Goal: Information Seeking & Learning: Stay updated

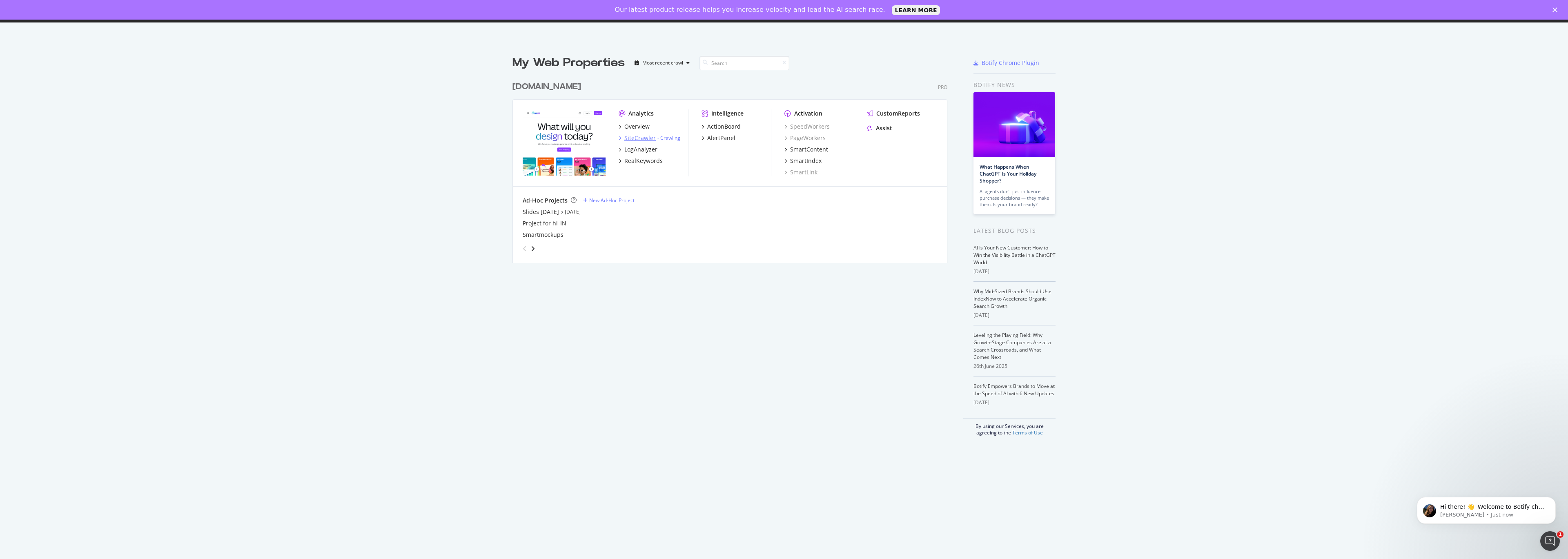
click at [620, 137] on icon "grid" at bounding box center [620, 138] width 2 height 4
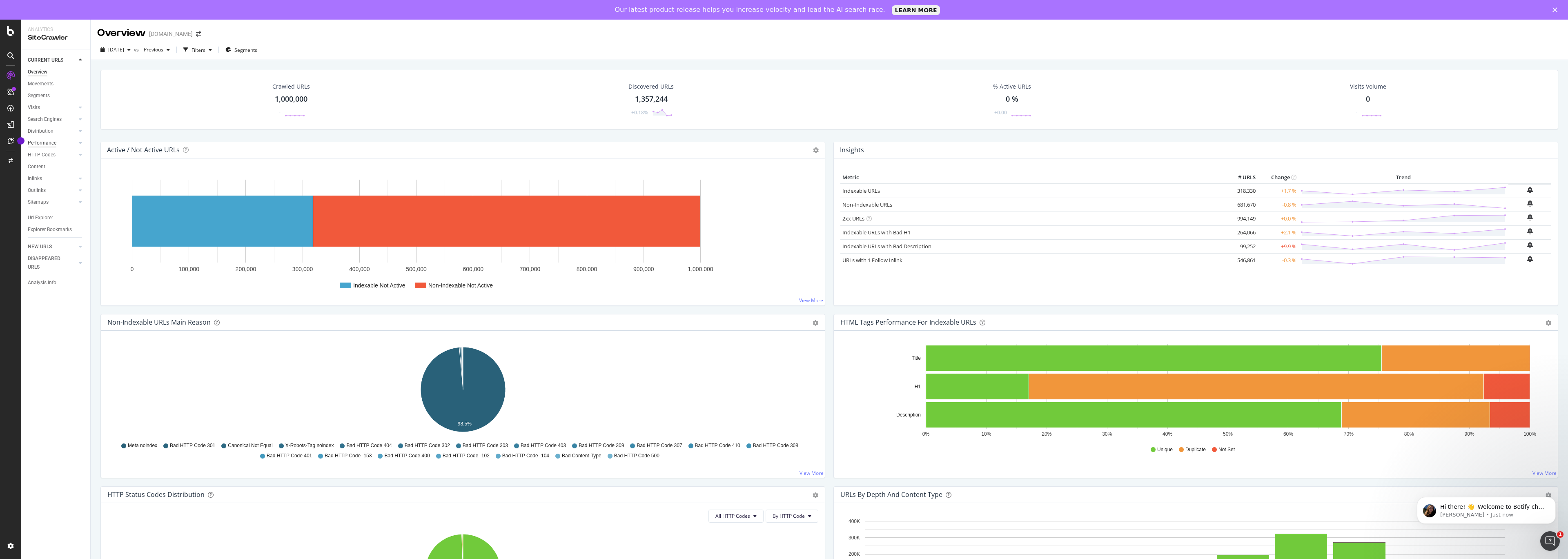
click at [52, 143] on div "Performance" at bounding box center [42, 143] width 29 height 9
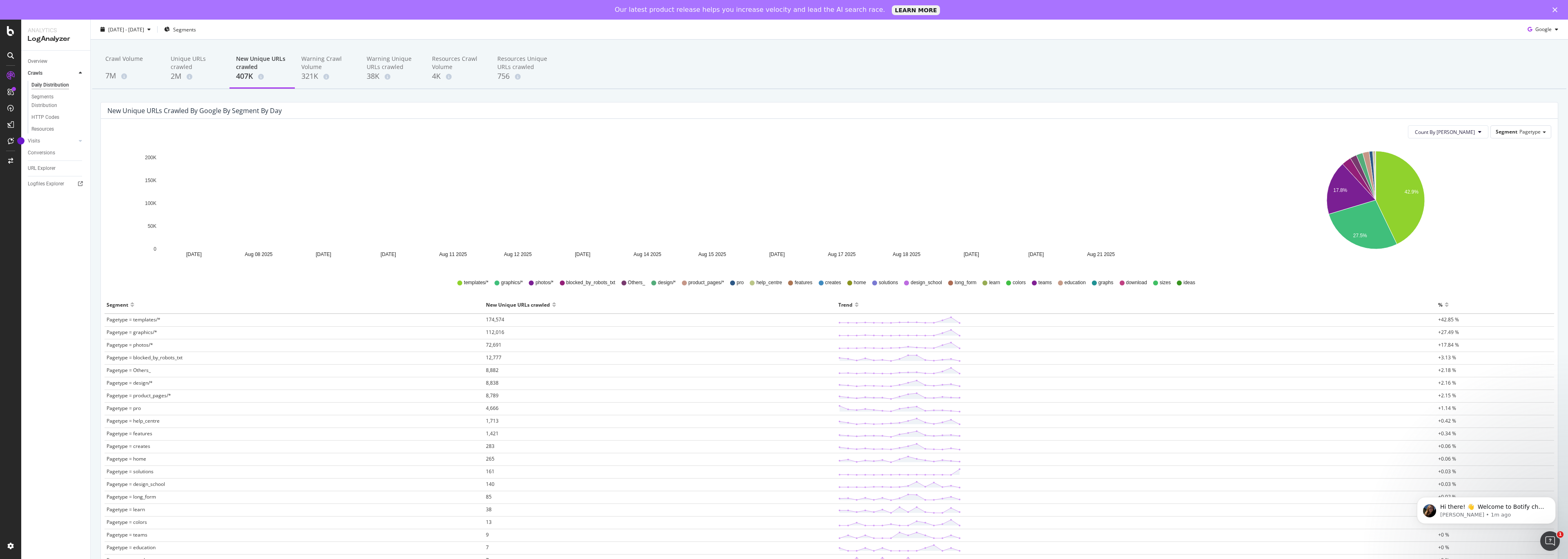
scroll to position [9, 0]
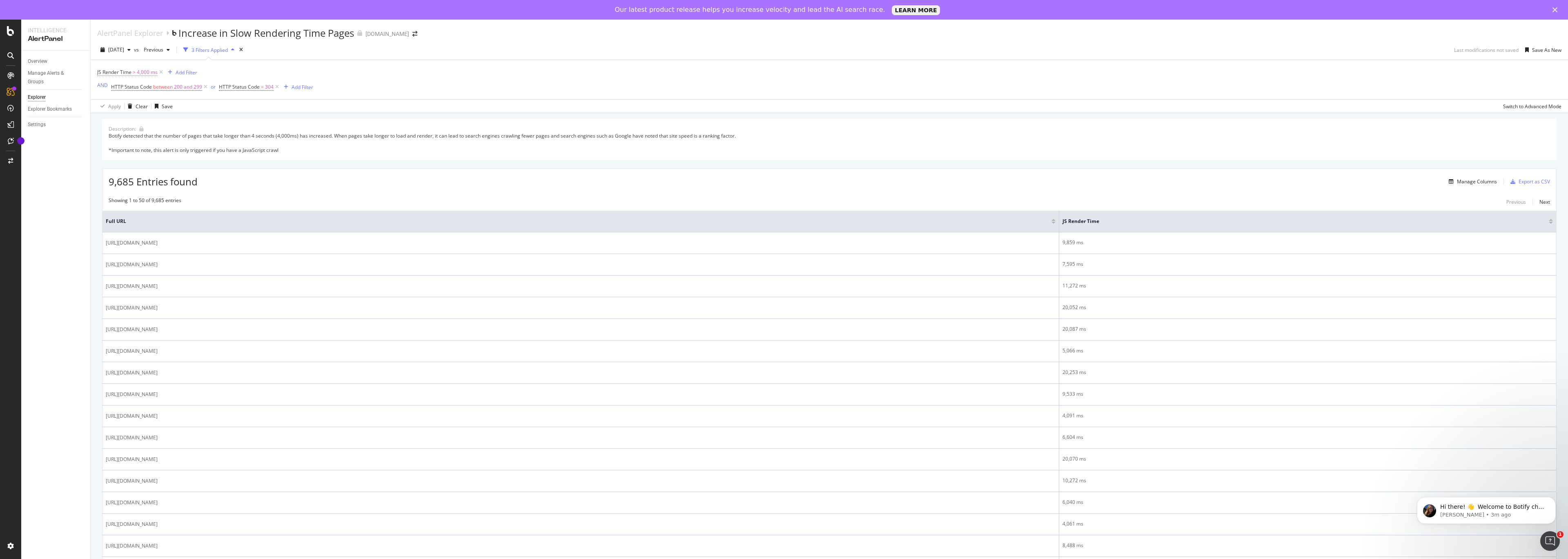
click at [117, 70] on span "JS Render Time" at bounding box center [114, 72] width 34 height 7
click at [359, 130] on div "Description: Botify detected that the number of pages that take longer than 4 s…" at bounding box center [830, 139] width 1455 height 41
click at [163, 47] on span "Previous" at bounding box center [152, 49] width 23 height 7
click at [182, 85] on div "2025 Aug. 19th 18.5K URLs" at bounding box center [201, 80] width 97 height 12
click at [159, 52] on span "[DATE]" at bounding box center [150, 49] width 19 height 7
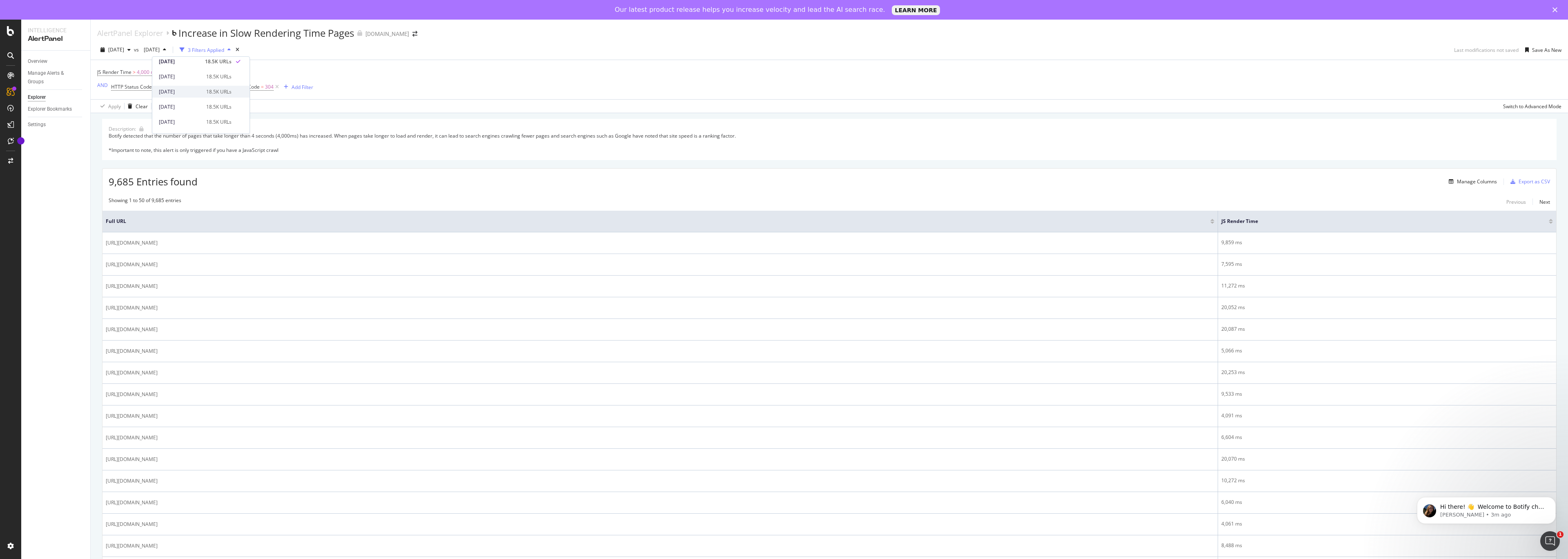
scroll to position [19, 0]
click at [180, 109] on div "[DATE]" at bounding box center [180, 107] width 43 height 7
click at [116, 51] on span "[DATE]" at bounding box center [116, 49] width 16 height 7
click at [124, 77] on div "[DATE]" at bounding box center [130, 81] width 43 height 7
click at [224, 49] on div "3 Filters Applied" at bounding box center [206, 49] width 37 height 7
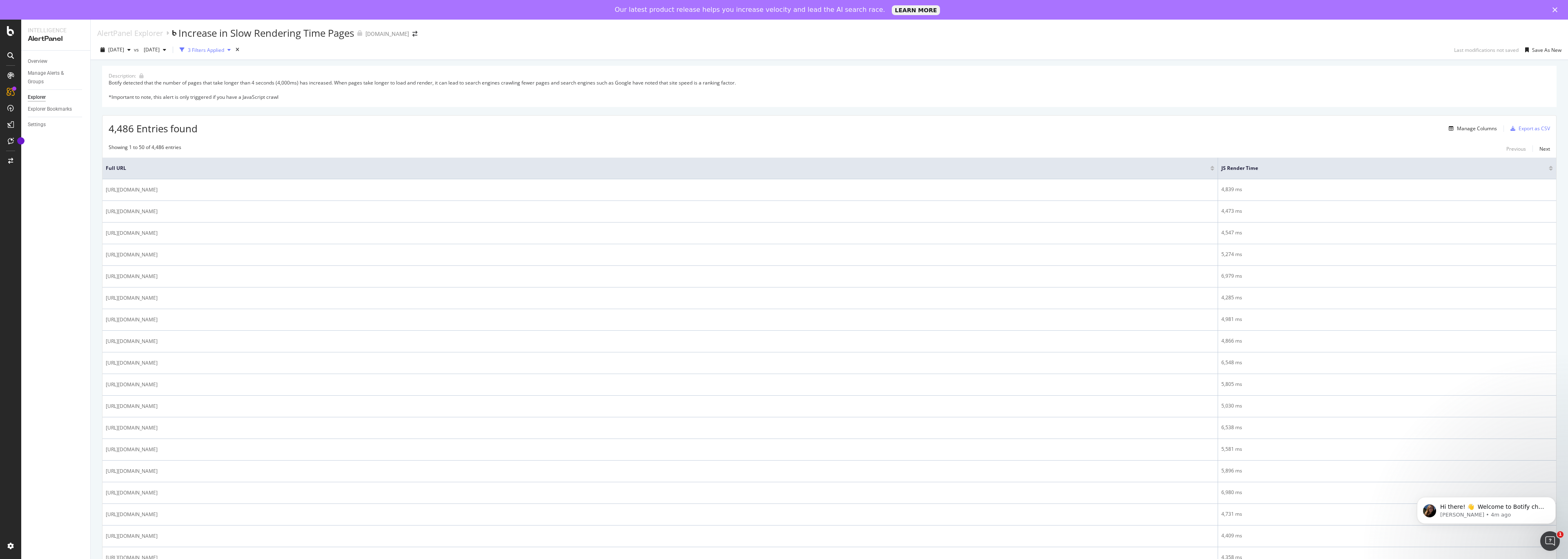
click at [224, 49] on div "3 Filters Applied" at bounding box center [206, 49] width 37 height 7
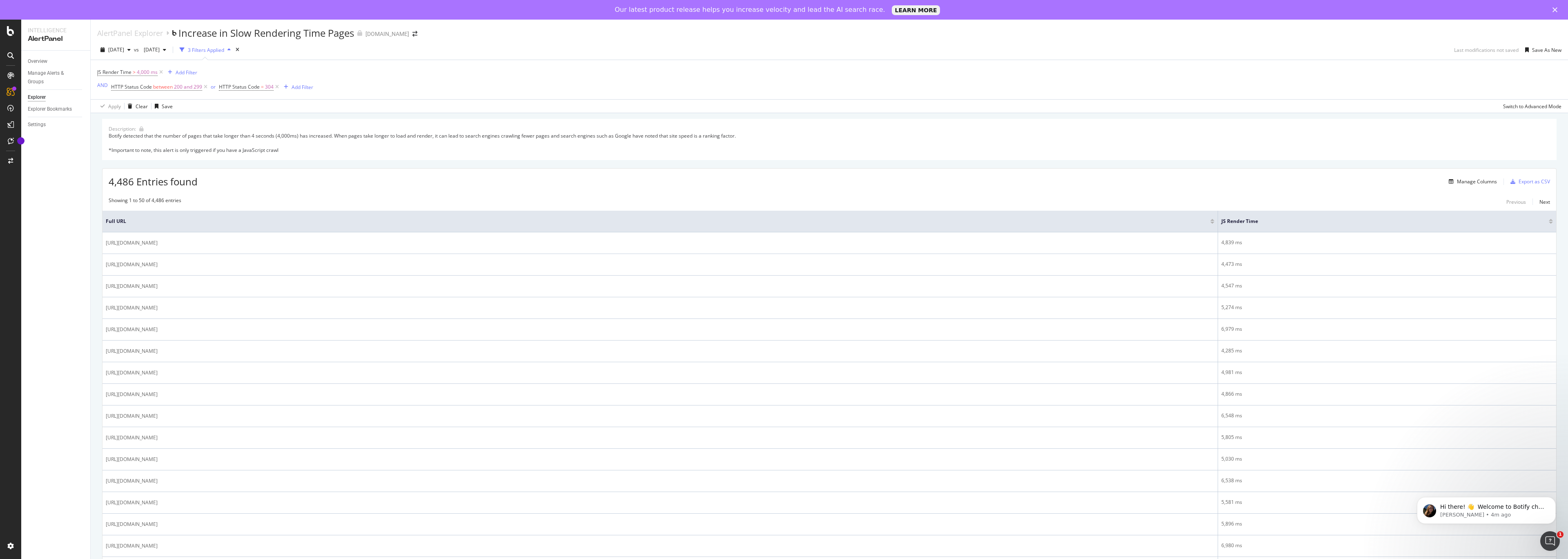
click at [402, 57] on div "2025 Aug. 22nd vs 2025 Aug. 16th 3 Filters Applied Last modifications not saved…" at bounding box center [829, 51] width 1477 height 16
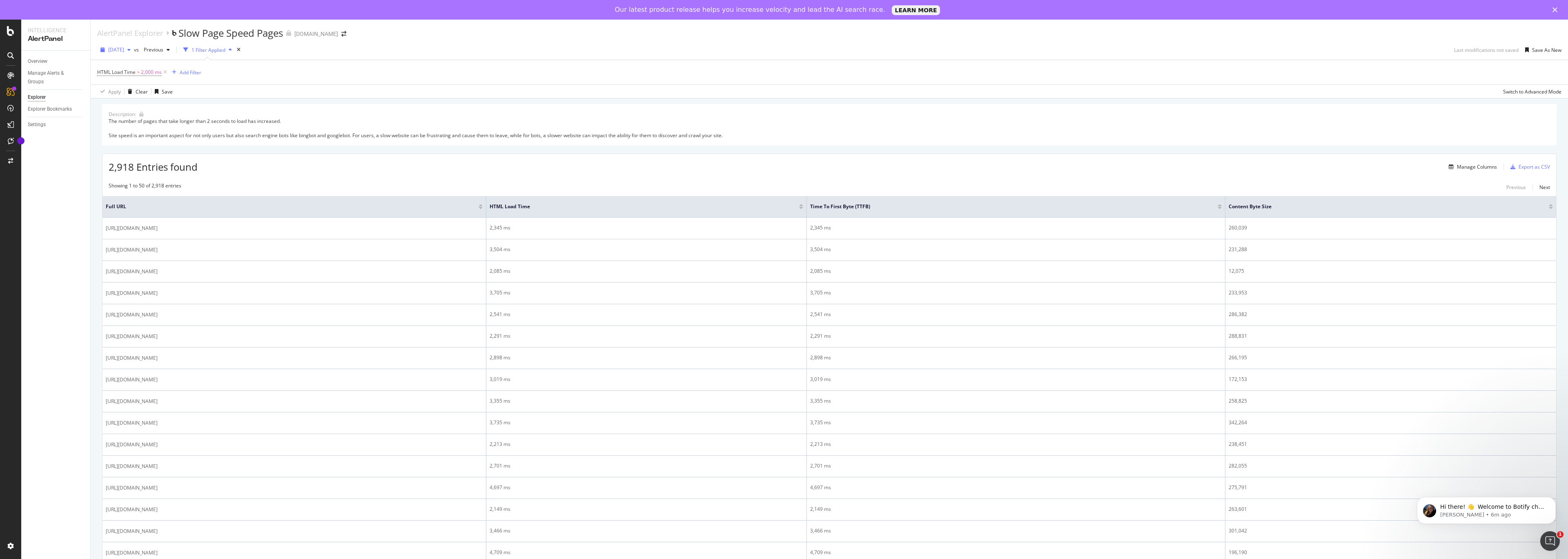
click at [124, 52] on span "[DATE]" at bounding box center [116, 49] width 16 height 7
click at [150, 124] on div "2025 Aug. 14th 18.5K URLs" at bounding box center [151, 129] width 97 height 12
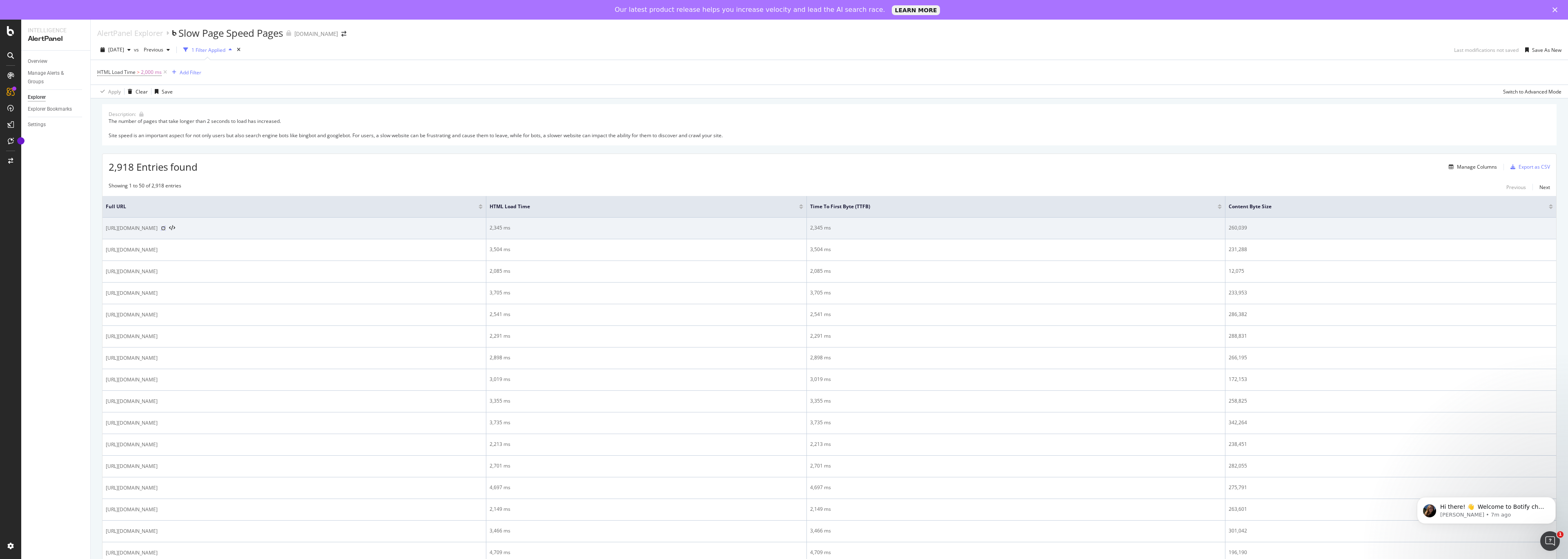
click at [166, 228] on icon at bounding box center [163, 228] width 5 height 5
click at [175, 225] on icon at bounding box center [172, 228] width 6 height 5
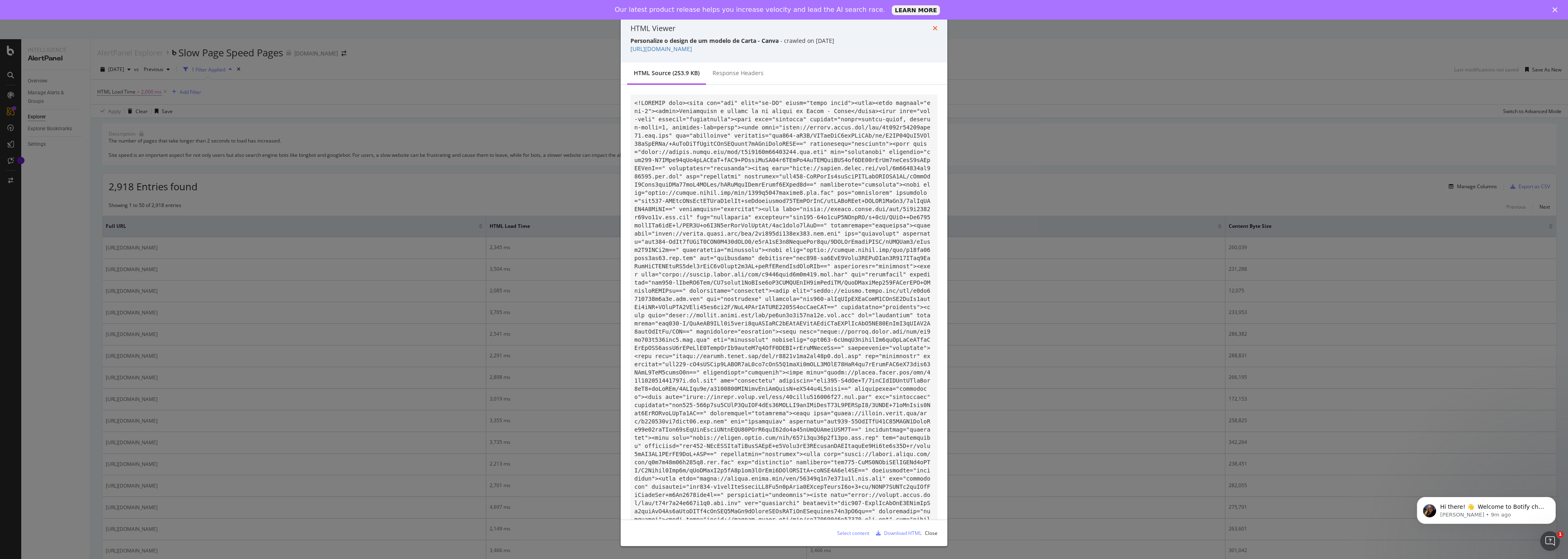
click at [937, 27] on icon "times" at bounding box center [935, 28] width 5 height 7
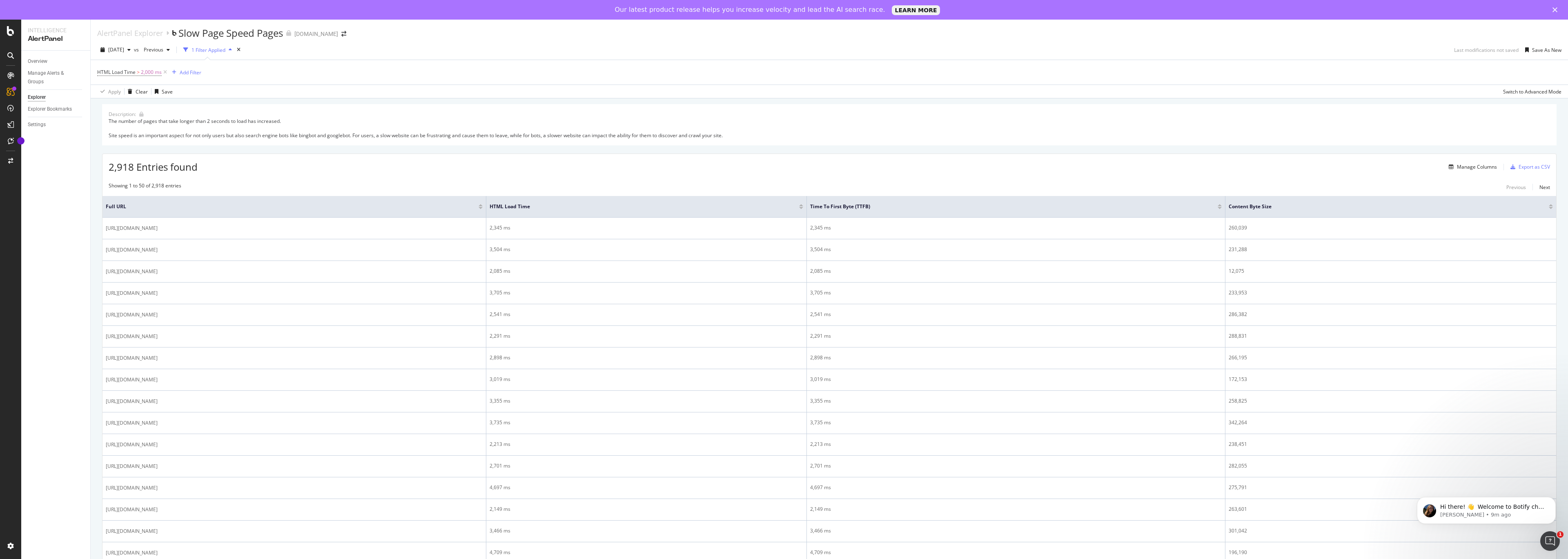
click at [184, 121] on div "The number of pages that take longer than 2 seconds to load has increased. Site…" at bounding box center [829, 128] width 1441 height 21
click at [233, 121] on div "The number of pages that take longer than 2 seconds to load has increased. Site…" at bounding box center [829, 128] width 1441 height 21
click at [239, 122] on div "The number of pages that take longer than 2 seconds to load has increased. Site…" at bounding box center [829, 128] width 1441 height 21
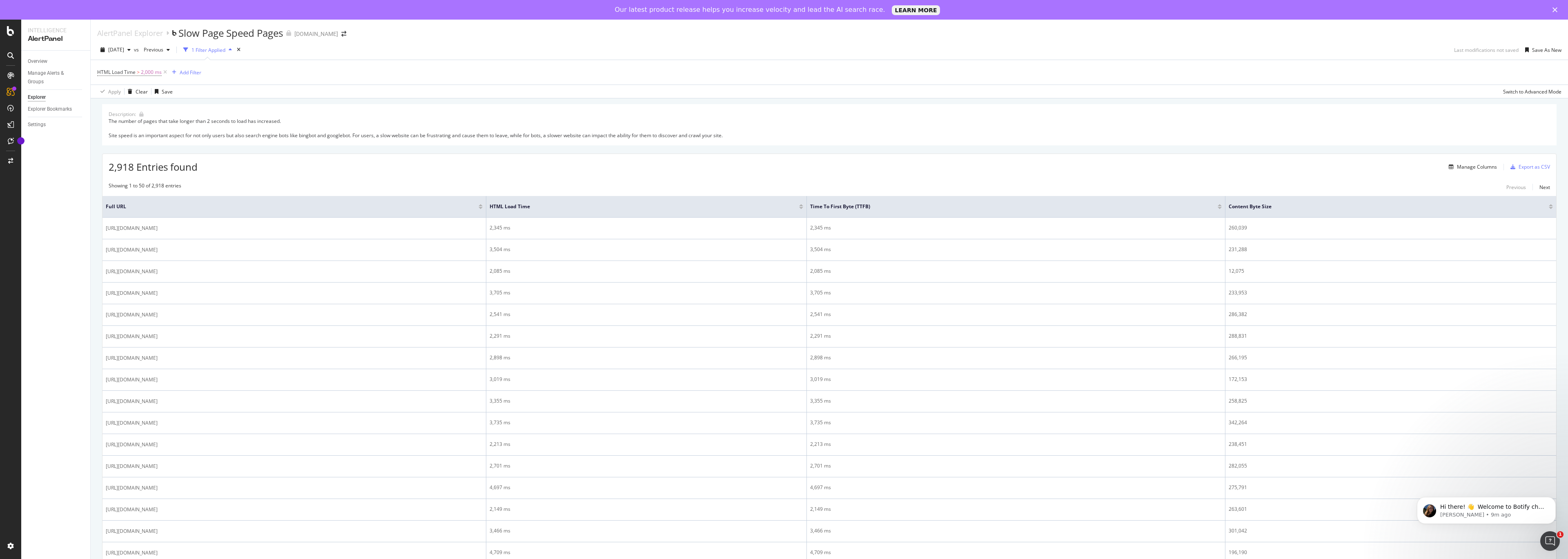
click at [239, 122] on div "The number of pages that take longer than 2 seconds to load has increased. Site…" at bounding box center [829, 128] width 1441 height 21
click at [178, 135] on div "The number of pages that take longer than 2 seconds to load has increased. Site…" at bounding box center [829, 128] width 1441 height 21
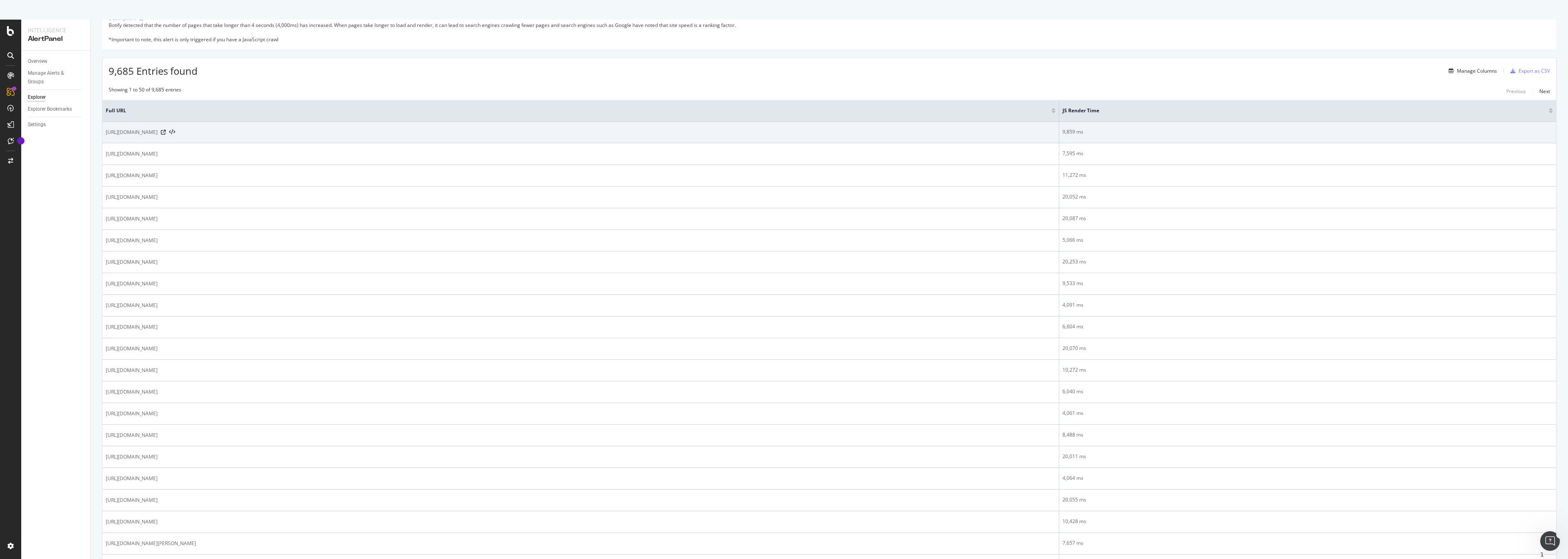
scroll to position [77, 0]
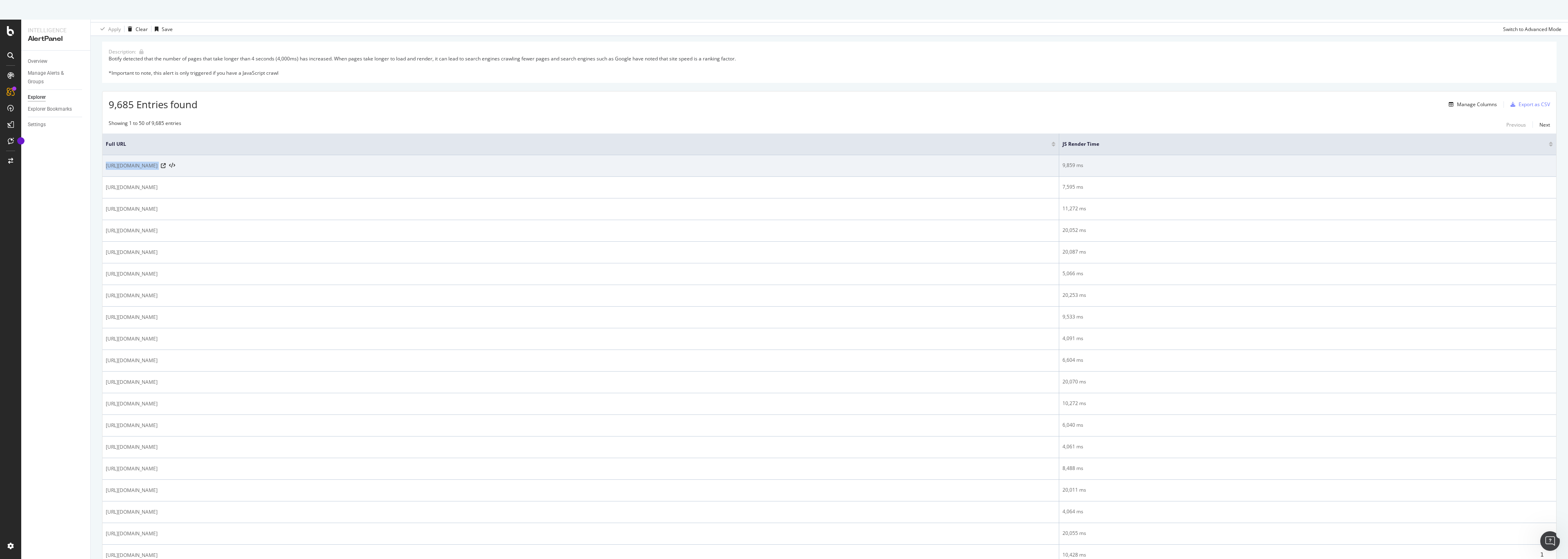
drag, startPoint x: 105, startPoint y: 163, endPoint x: 241, endPoint y: 171, distance: 136.2
click at [241, 171] on td "https://www.canva.com/pt_br/convites/modelos/vintages/" at bounding box center [581, 166] width 957 height 22
copy div "https://www.canva.com/pt_br/convites/modelos/vintages/"
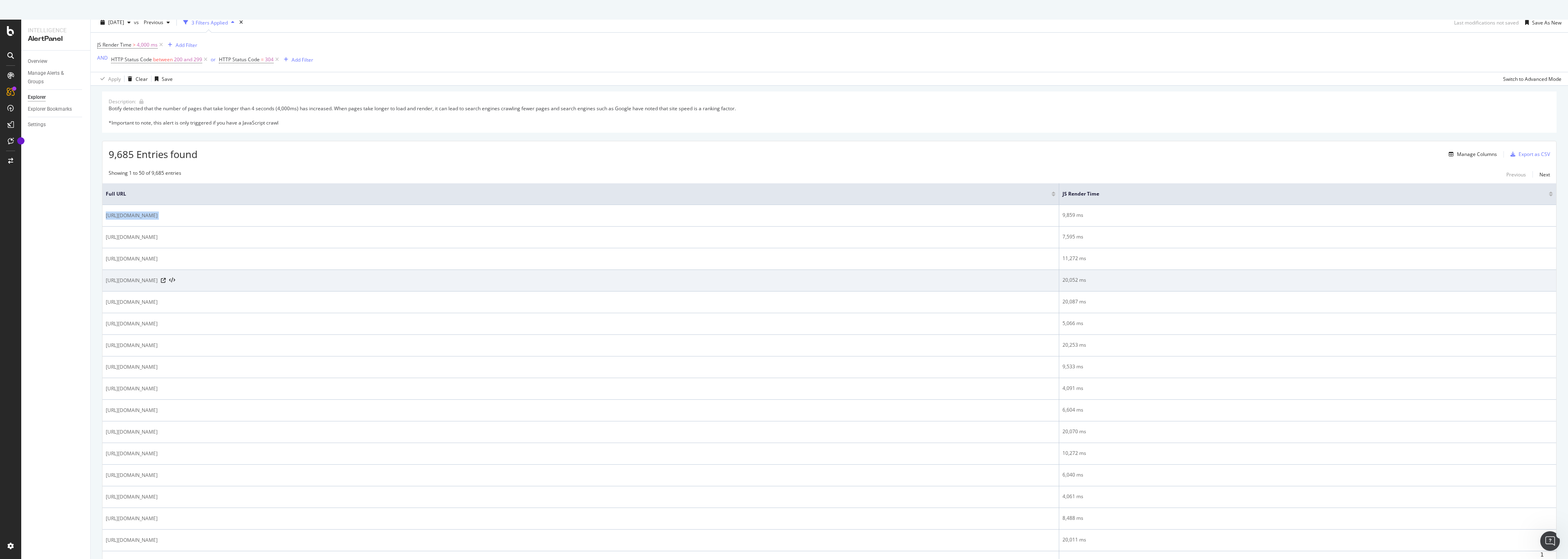
scroll to position [0, 0]
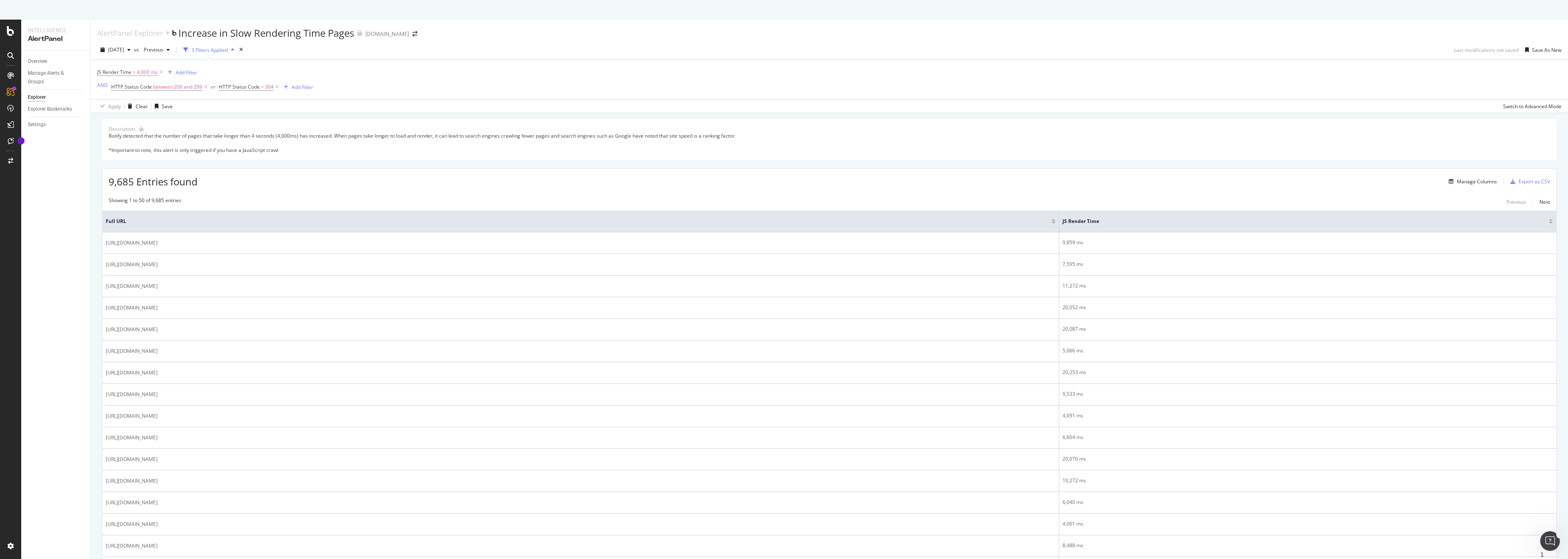
click at [751, 170] on div "9,685 Entries found Manage Columns Export as CSV" at bounding box center [829, 178] width 1454 height 20
click at [134, 52] on div "button" at bounding box center [129, 50] width 10 height 5
click at [128, 117] on div "[DATE]" at bounding box center [130, 114] width 43 height 7
click at [131, 51] on icon "button" at bounding box center [128, 50] width 3 height 5
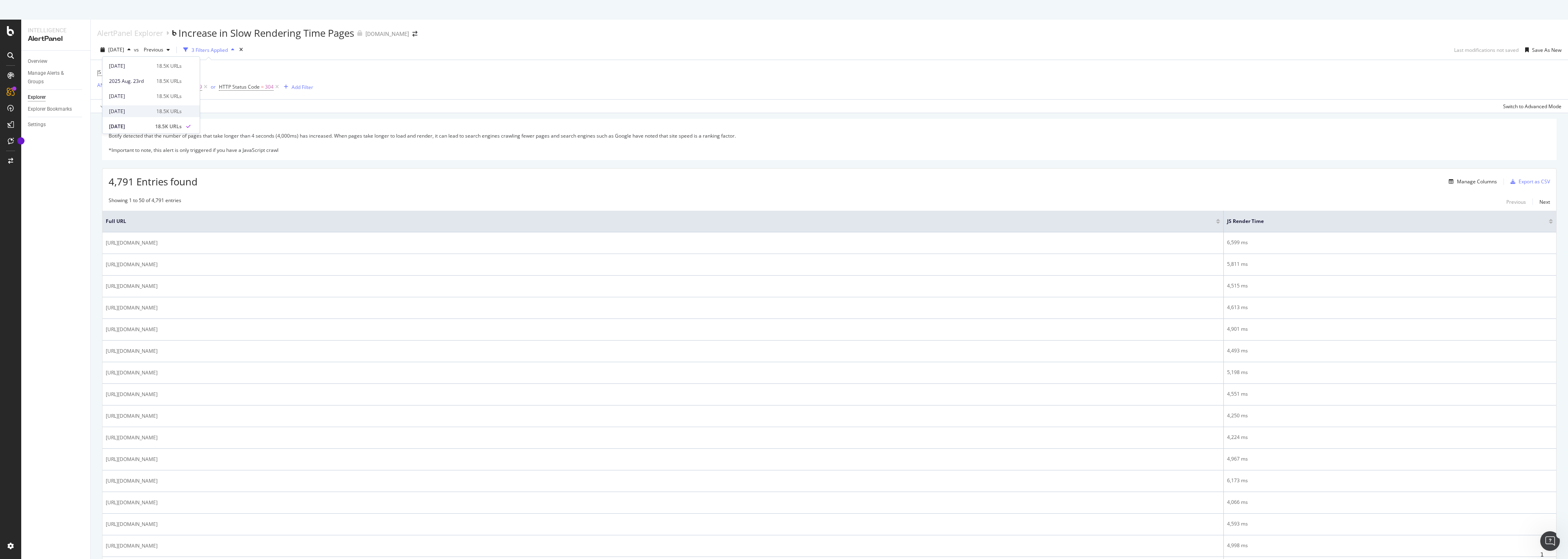
click at [141, 108] on div "[DATE]" at bounding box center [130, 111] width 43 height 7
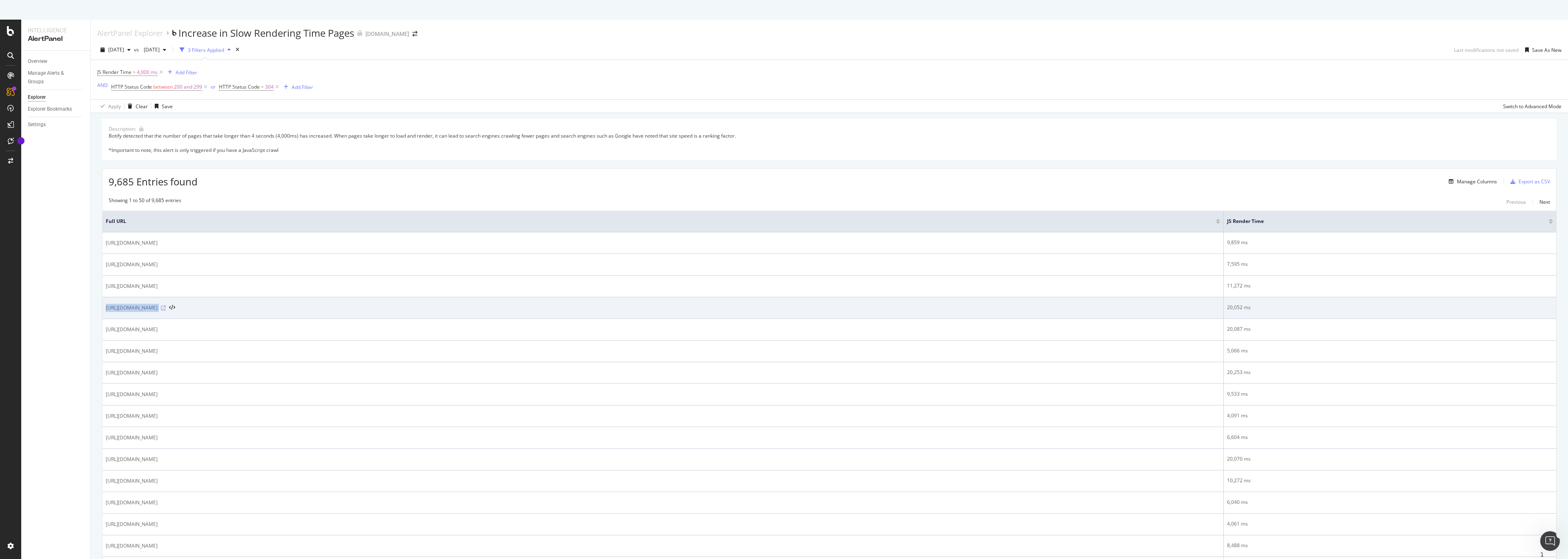
drag, startPoint x: 105, startPoint y: 309, endPoint x: 232, endPoint y: 308, distance: 127.0
click at [232, 308] on div "[URL][DOMAIN_NAME]" at bounding box center [663, 308] width 1115 height 8
copy div "[URL][DOMAIN_NAME]"
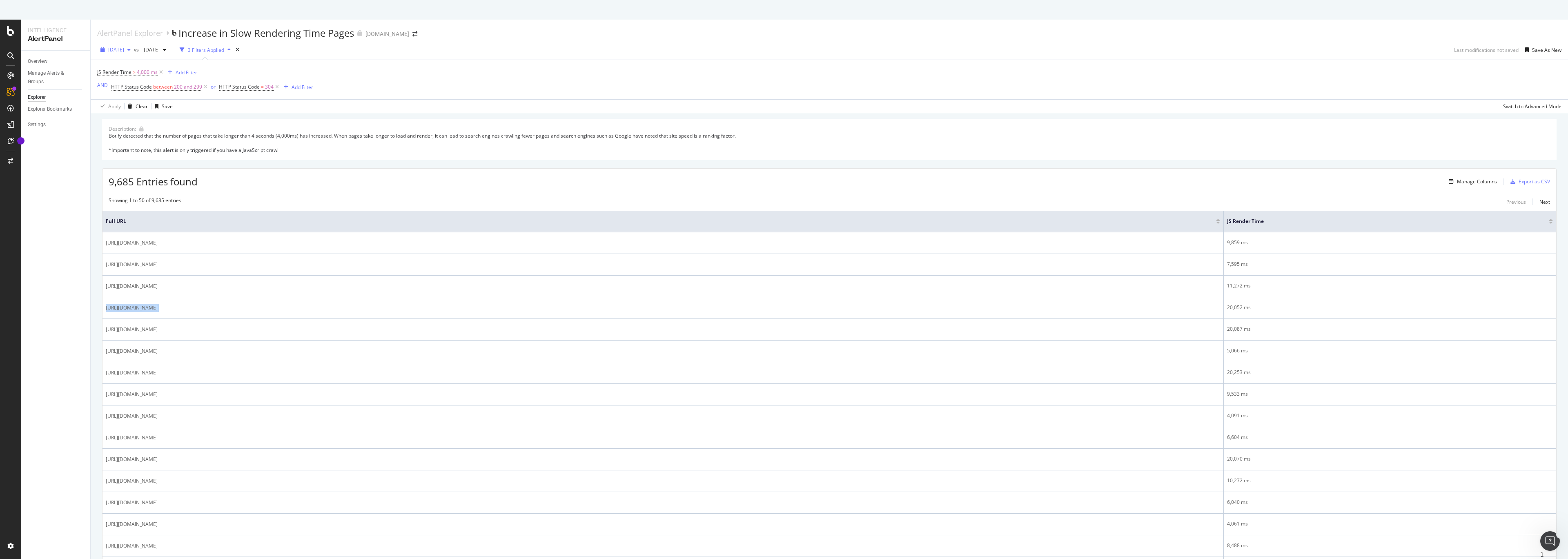
click at [134, 48] on div "button" at bounding box center [129, 50] width 10 height 5
click at [136, 125] on div "[DATE]" at bounding box center [130, 127] width 43 height 7
click at [369, 183] on div "4,791 Entries found Manage Columns Export as CSV" at bounding box center [829, 178] width 1454 height 20
click at [346, 181] on div "4,791 Entries found Manage Columns Export as CSV" at bounding box center [829, 178] width 1454 height 20
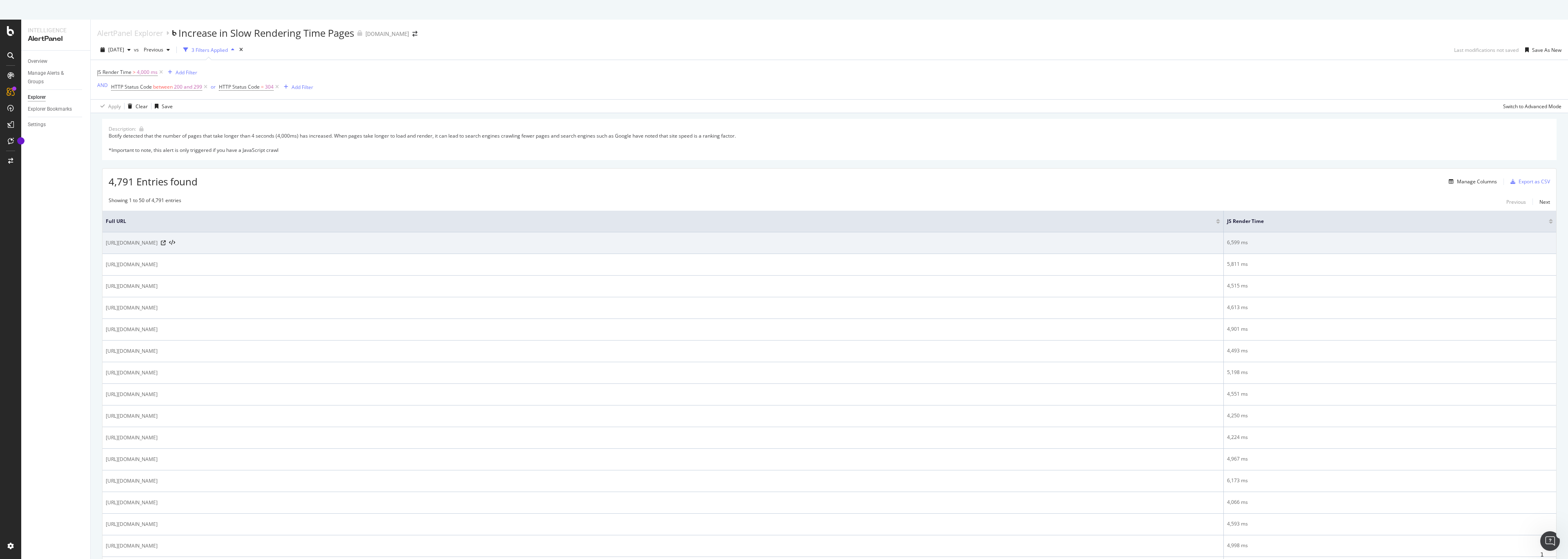
drag, startPoint x: 105, startPoint y: 244, endPoint x: 234, endPoint y: 242, distance: 129.0
click at [234, 242] on div "https://www.canva.com/pt_br/cartazes/modelos/florais/" at bounding box center [663, 242] width 1115 height 8
copy span "https://www.canva.com/pt_br/cartazes/modelos/florais/"
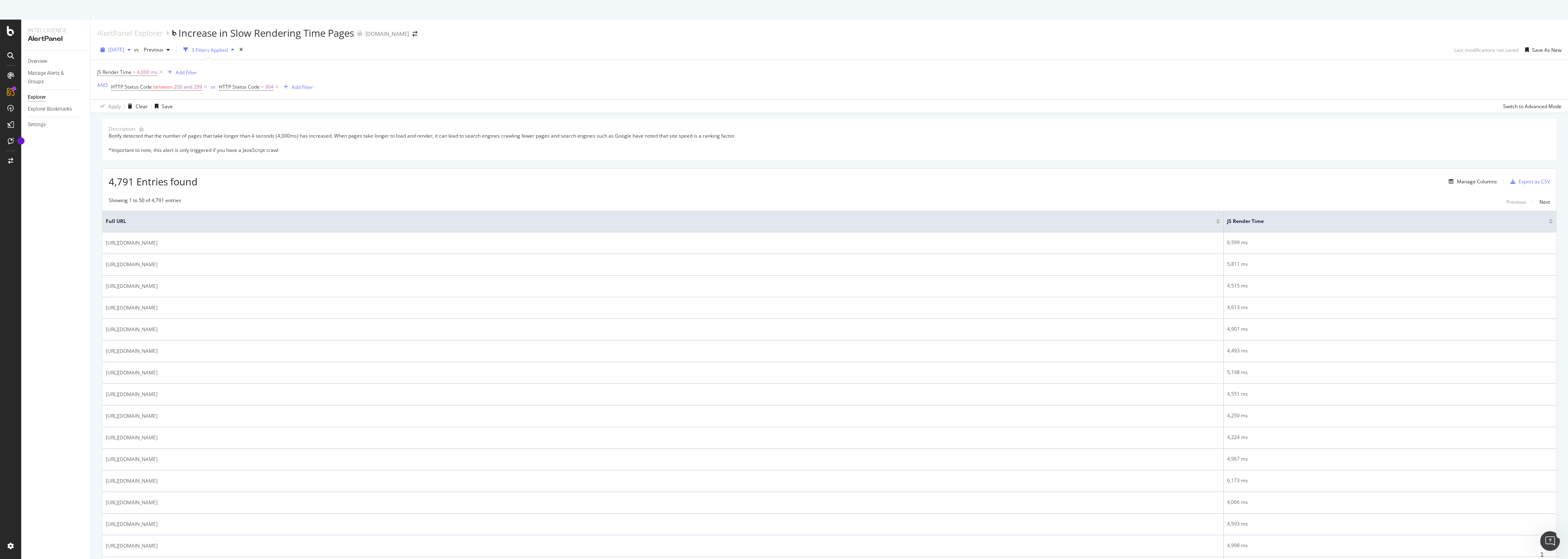
click at [124, 52] on span "[DATE]" at bounding box center [116, 49] width 16 height 7
click at [140, 74] on div "[DATE] 18.5K URLs" at bounding box center [151, 69] width 97 height 12
click at [124, 49] on span "[DATE]" at bounding box center [116, 49] width 16 height 7
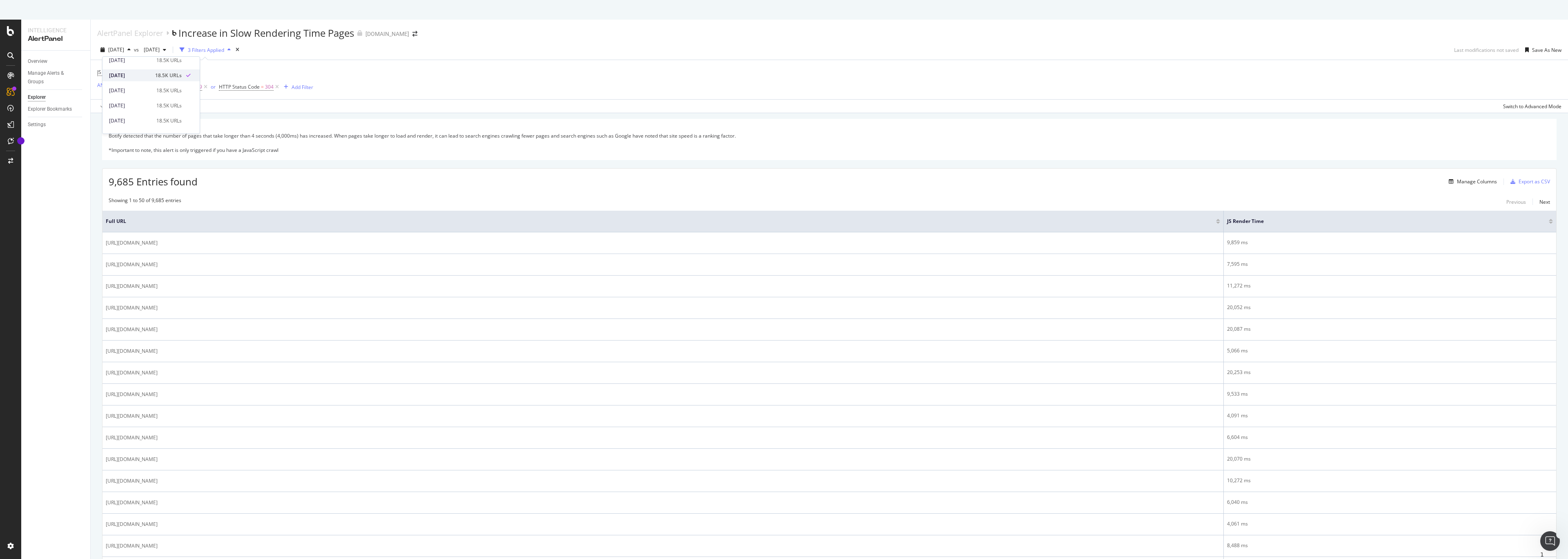
scroll to position [30, 0]
click at [354, 149] on div "Botify detected that the number of pages that take longer than 4 seconds (4,000…" at bounding box center [829, 142] width 1441 height 21
click at [124, 52] on span "[DATE]" at bounding box center [116, 49] width 16 height 7
click at [139, 65] on div "[DATE]" at bounding box center [130, 66] width 43 height 7
click at [124, 47] on span "[DATE]" at bounding box center [116, 49] width 16 height 7
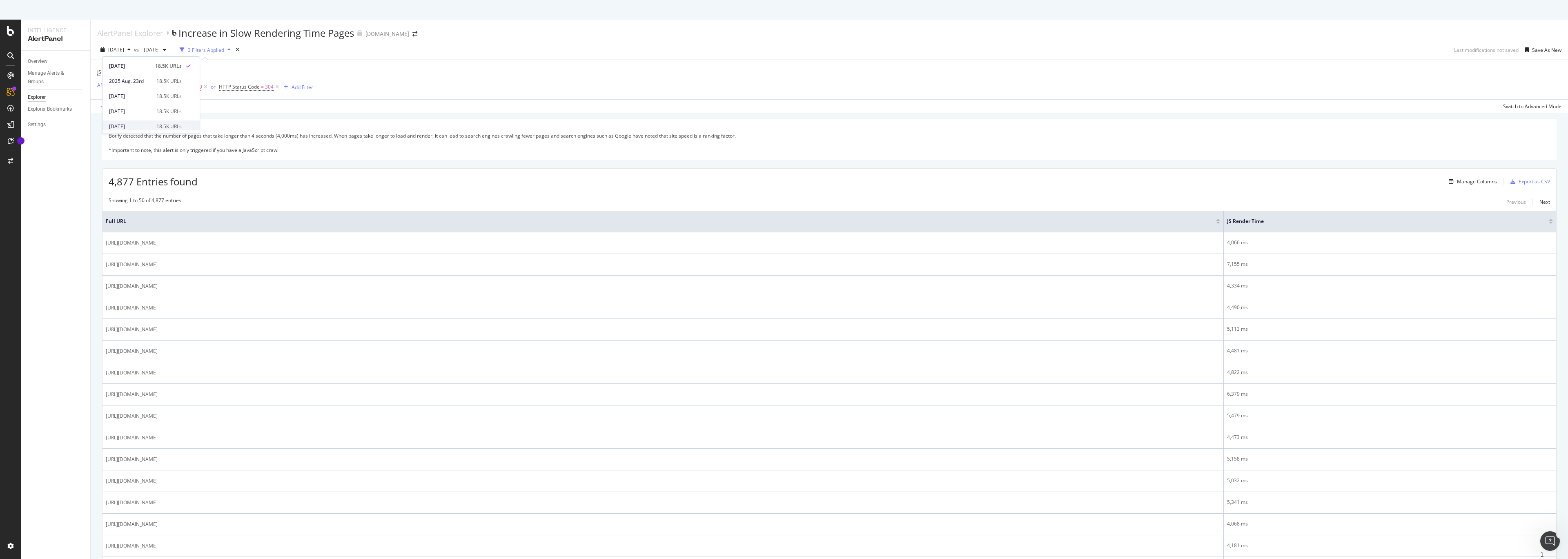
click at [130, 124] on div "[DATE]" at bounding box center [130, 127] width 43 height 7
click at [124, 48] on span "[DATE]" at bounding box center [116, 49] width 16 height 7
click at [132, 99] on div "[DATE]" at bounding box center [130, 96] width 43 height 7
click at [124, 46] on span "[DATE]" at bounding box center [116, 49] width 16 height 7
click at [127, 109] on div "[DATE]" at bounding box center [130, 111] width 43 height 7
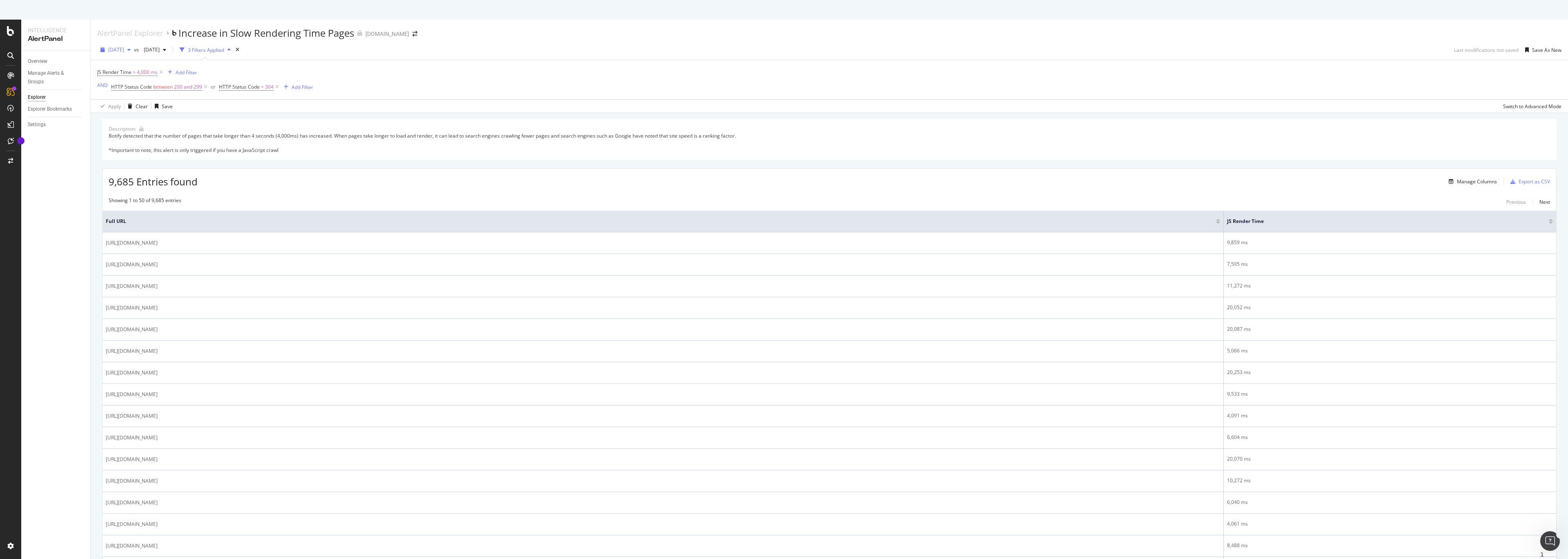
click at [123, 52] on span "[DATE]" at bounding box center [116, 49] width 16 height 7
click at [121, 121] on div "2025 Aug. 20th 18.5K URLs" at bounding box center [151, 126] width 97 height 12
click at [1437, 33] on div "AlertPanel Explorer Increase in Slow Rendering Time Pages canva.com" at bounding box center [829, 30] width 1477 height 21
click at [124, 49] on span "[DATE]" at bounding box center [116, 49] width 16 height 7
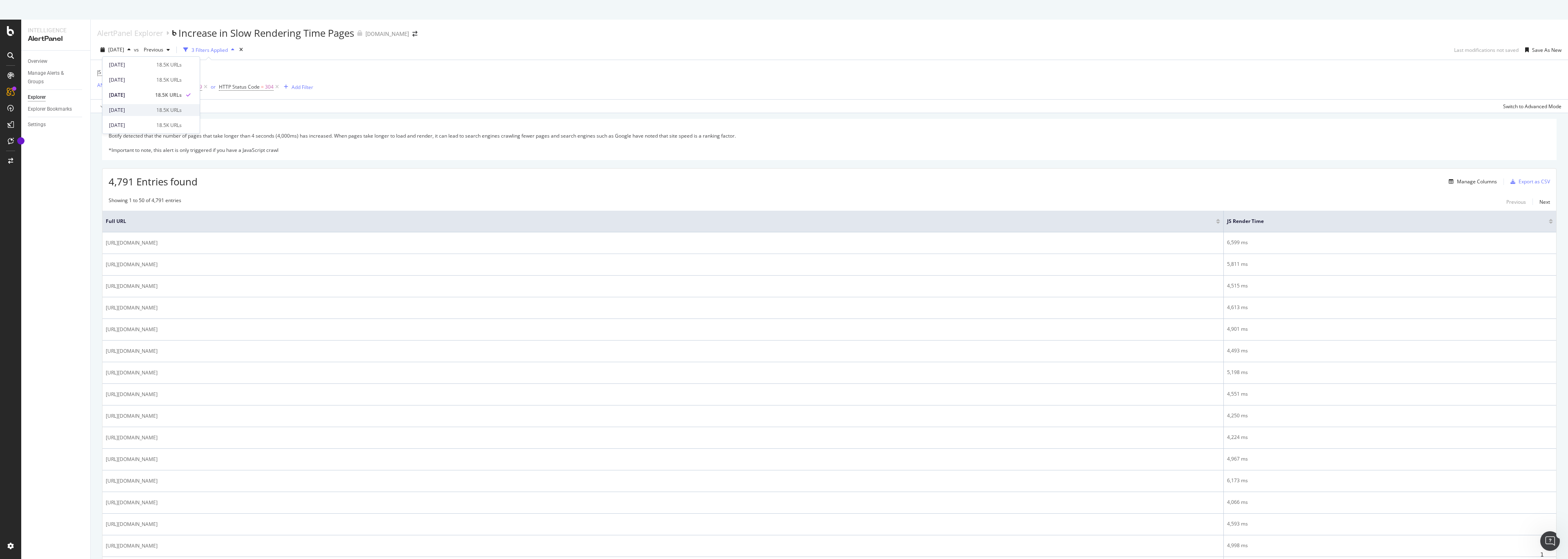
click at [128, 107] on div "[DATE]" at bounding box center [130, 110] width 43 height 7
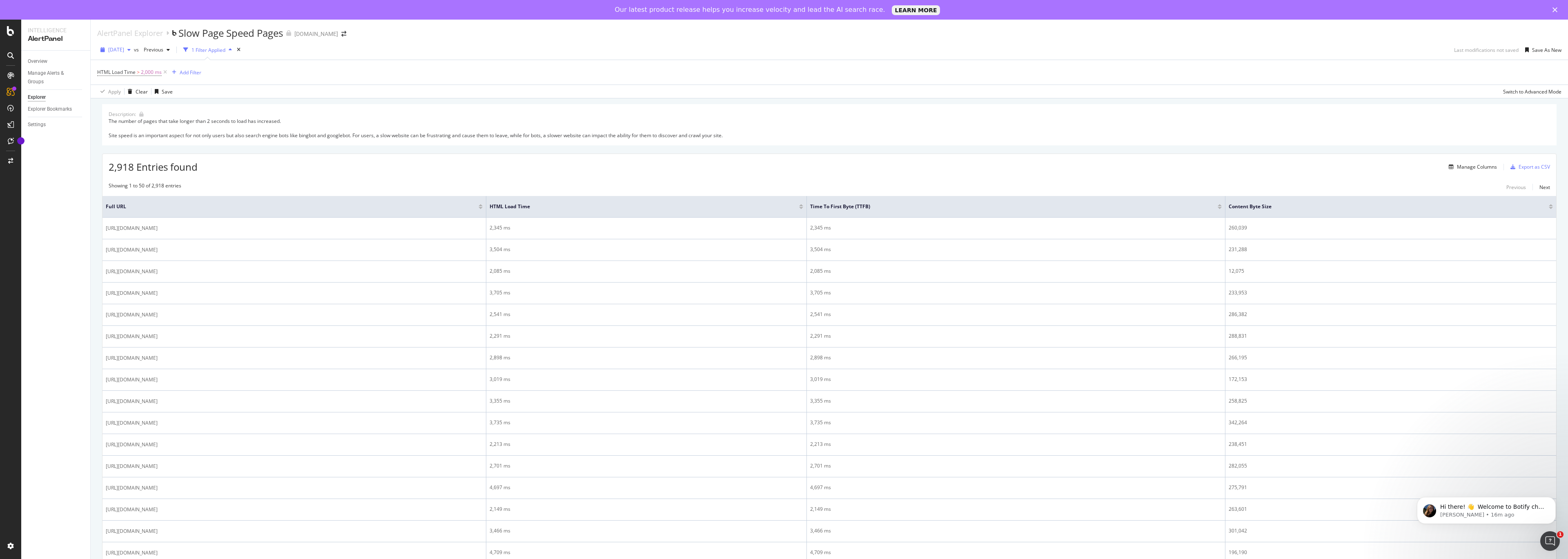
click at [124, 50] on span "[DATE]" at bounding box center [116, 49] width 16 height 7
click at [132, 118] on div "[DATE]" at bounding box center [130, 114] width 43 height 7
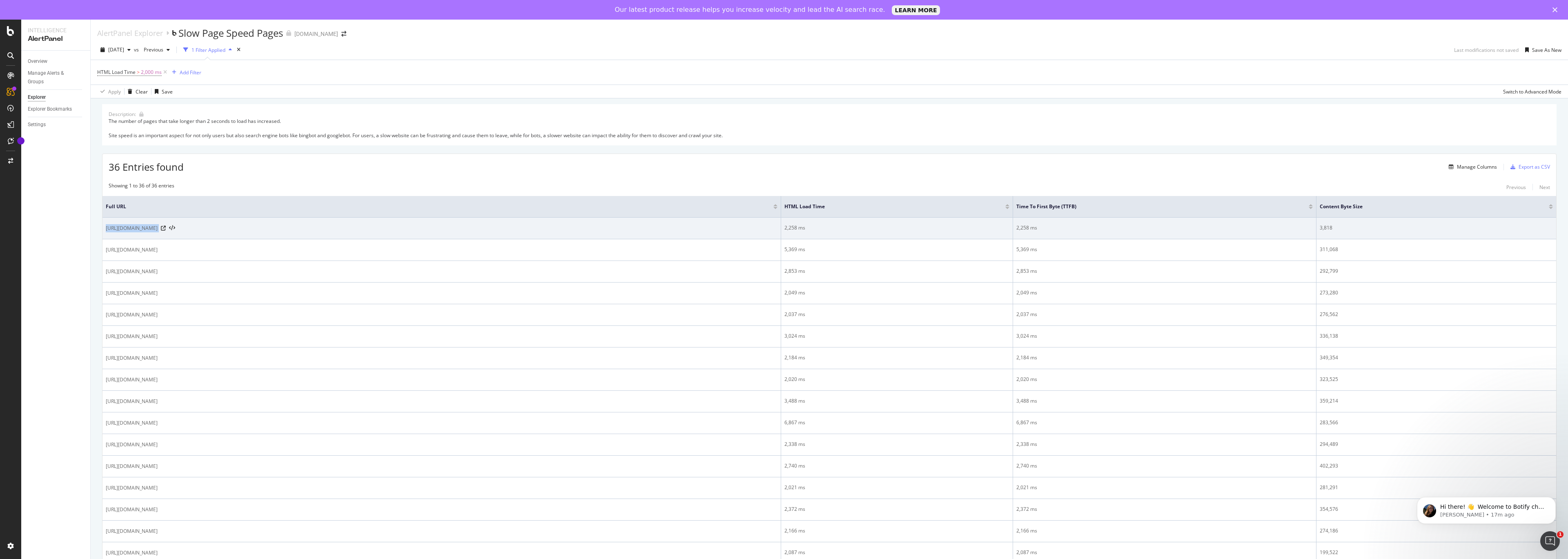
drag, startPoint x: 106, startPoint y: 230, endPoint x: 239, endPoint y: 227, distance: 133.0
click at [239, 227] on div "[URL][DOMAIN_NAME]" at bounding box center [442, 228] width 672 height 8
copy div "[URL][DOMAIN_NAME]"
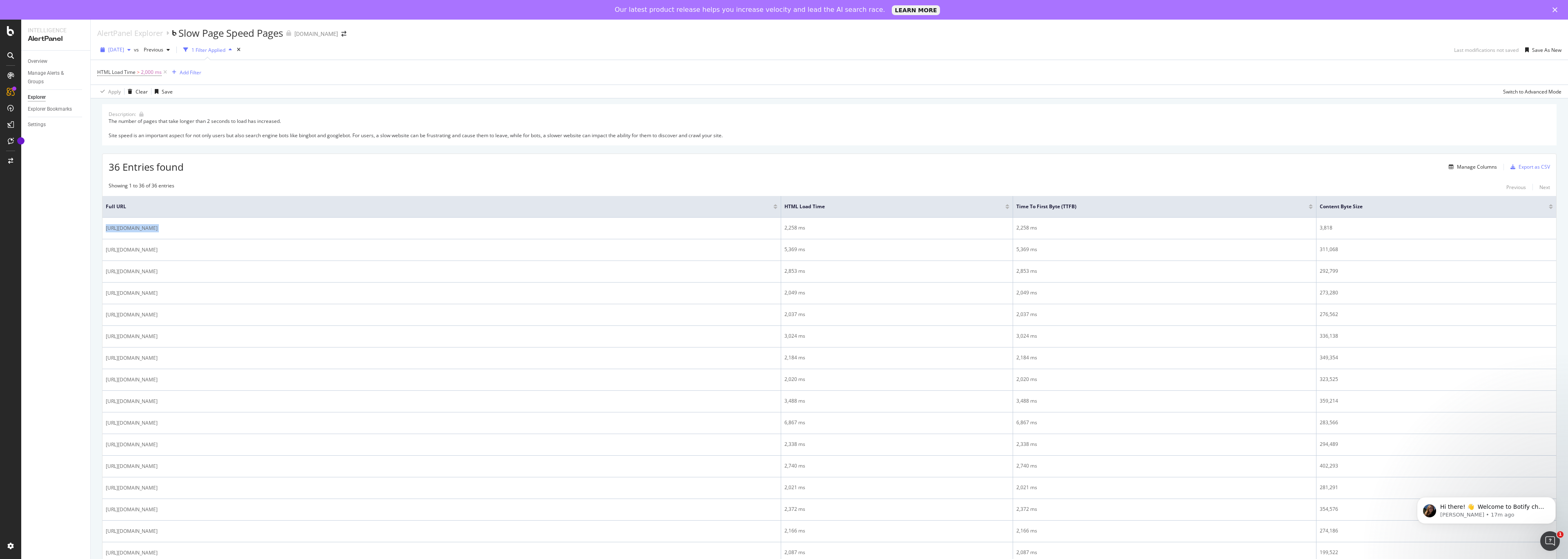
click at [134, 54] on div "[DATE]" at bounding box center [116, 50] width 37 height 12
click at [135, 99] on div "[DATE]" at bounding box center [130, 96] width 43 height 7
click at [124, 47] on span "[DATE]" at bounding box center [116, 49] width 16 height 7
click at [128, 107] on div "[DATE] 18.5K URLs" at bounding box center [151, 111] width 97 height 12
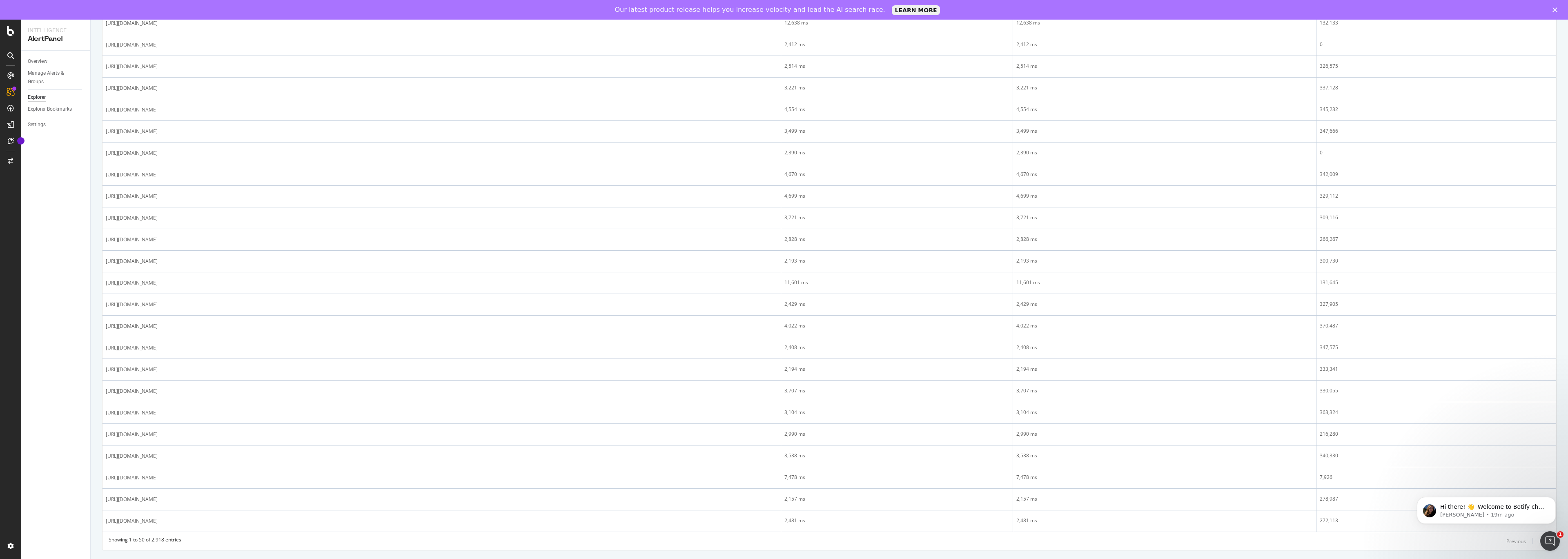
scroll to position [768, 0]
click at [1549, 536] on icon "Open Intercom Messenger" at bounding box center [1549, 540] width 13 height 13
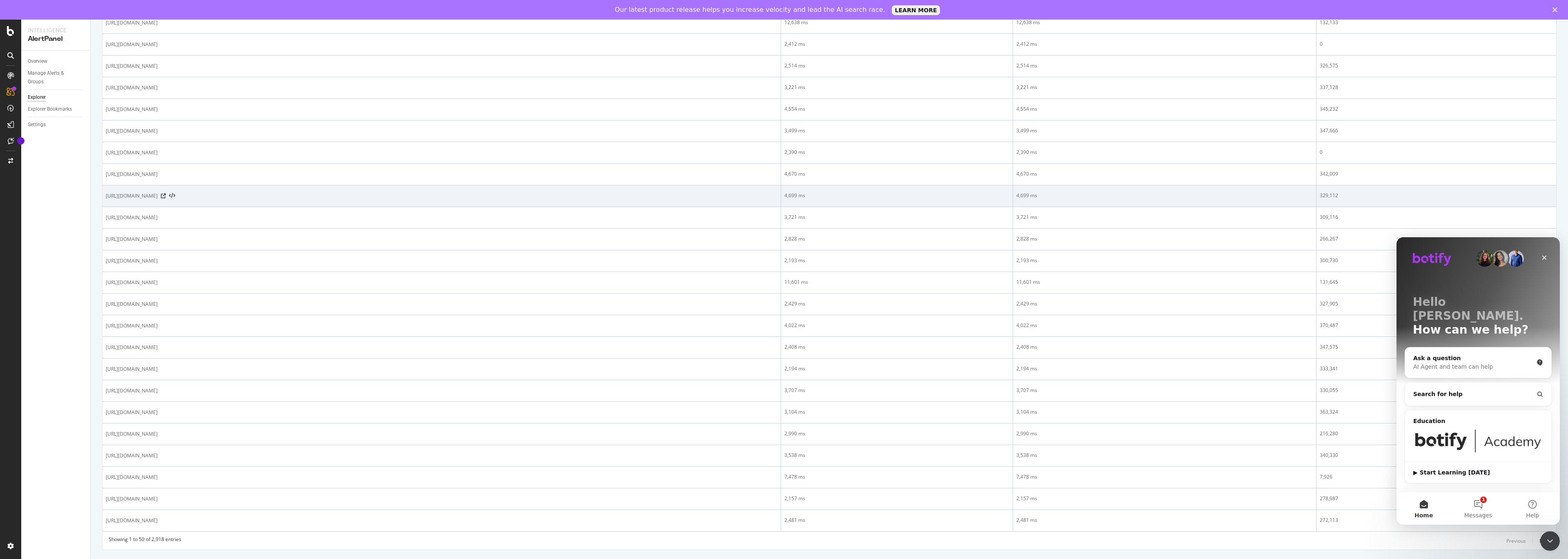
click at [1480, 202] on td "329,112" at bounding box center [1437, 197] width 240 height 22
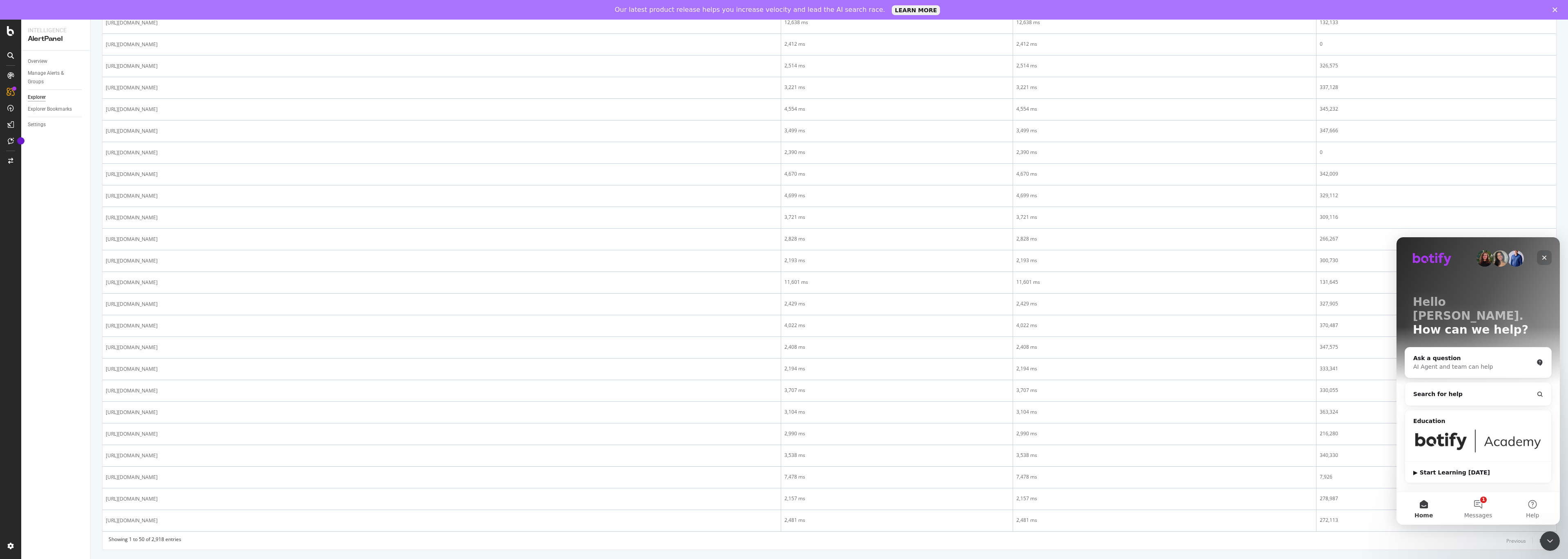
click at [1547, 261] on div "Close" at bounding box center [1544, 258] width 15 height 15
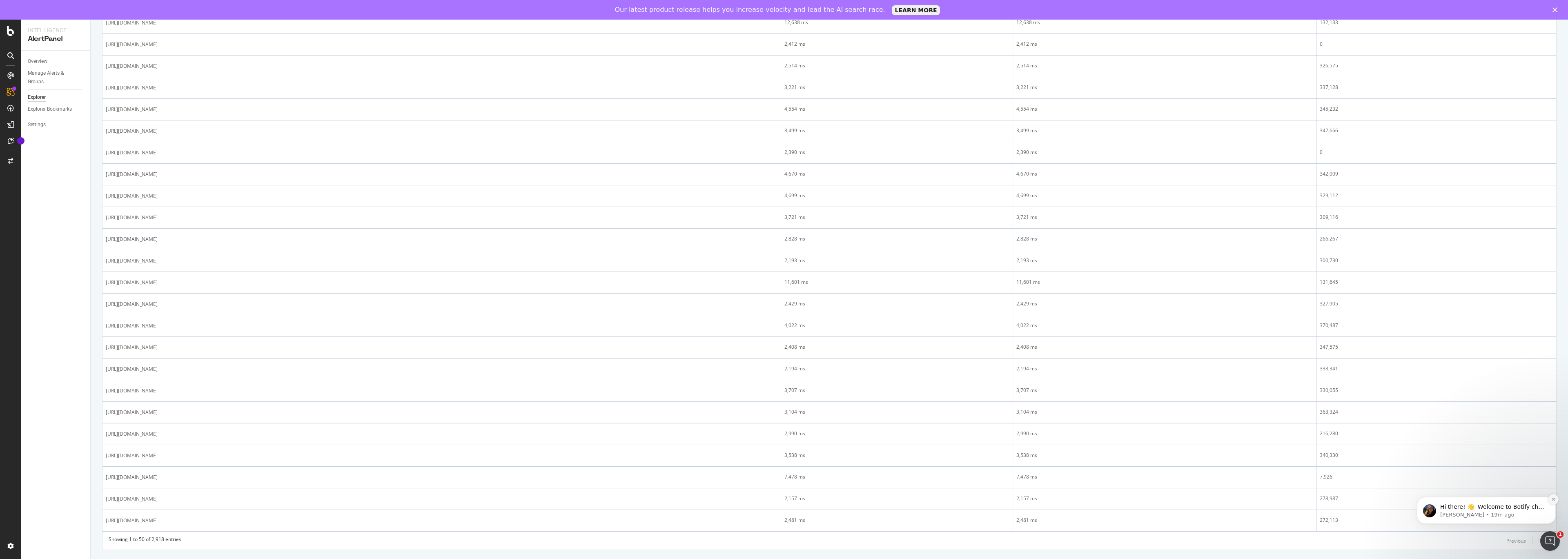
click at [1556, 498] on button "Dismiss notification" at bounding box center [1553, 499] width 10 height 10
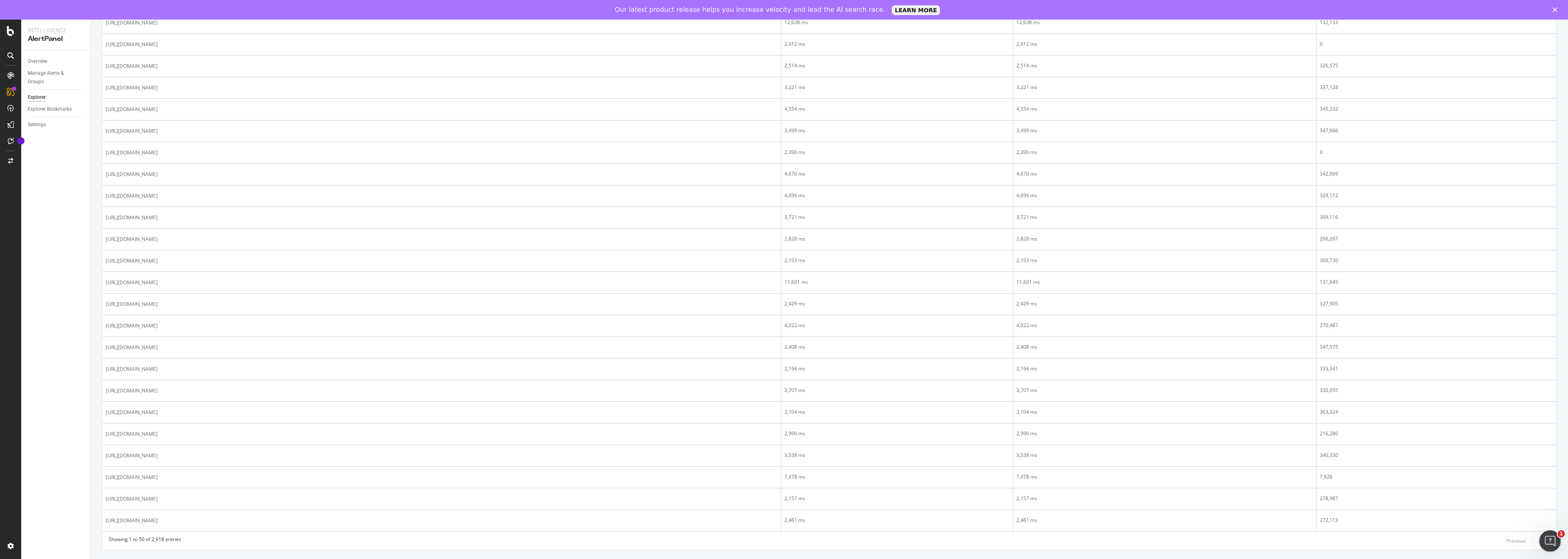
click at [1542, 539] on div "Open Intercom Messenger" at bounding box center [1549, 540] width 27 height 27
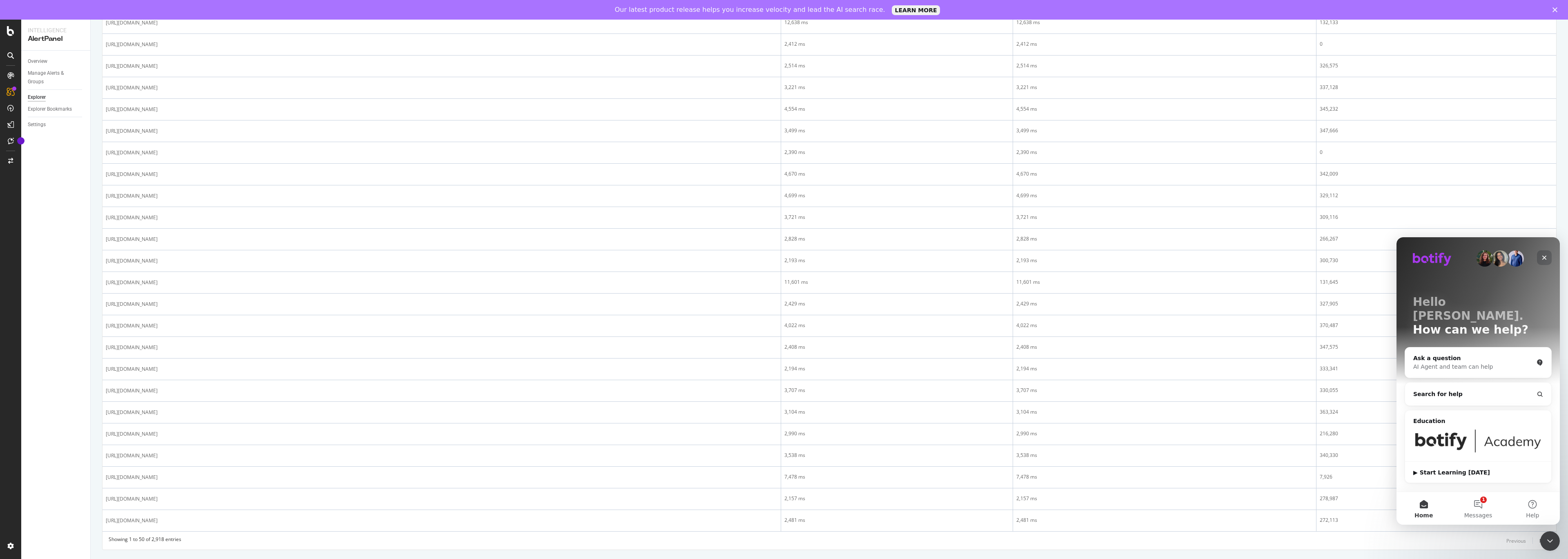
click at [1549, 259] on div "Close" at bounding box center [1544, 258] width 15 height 15
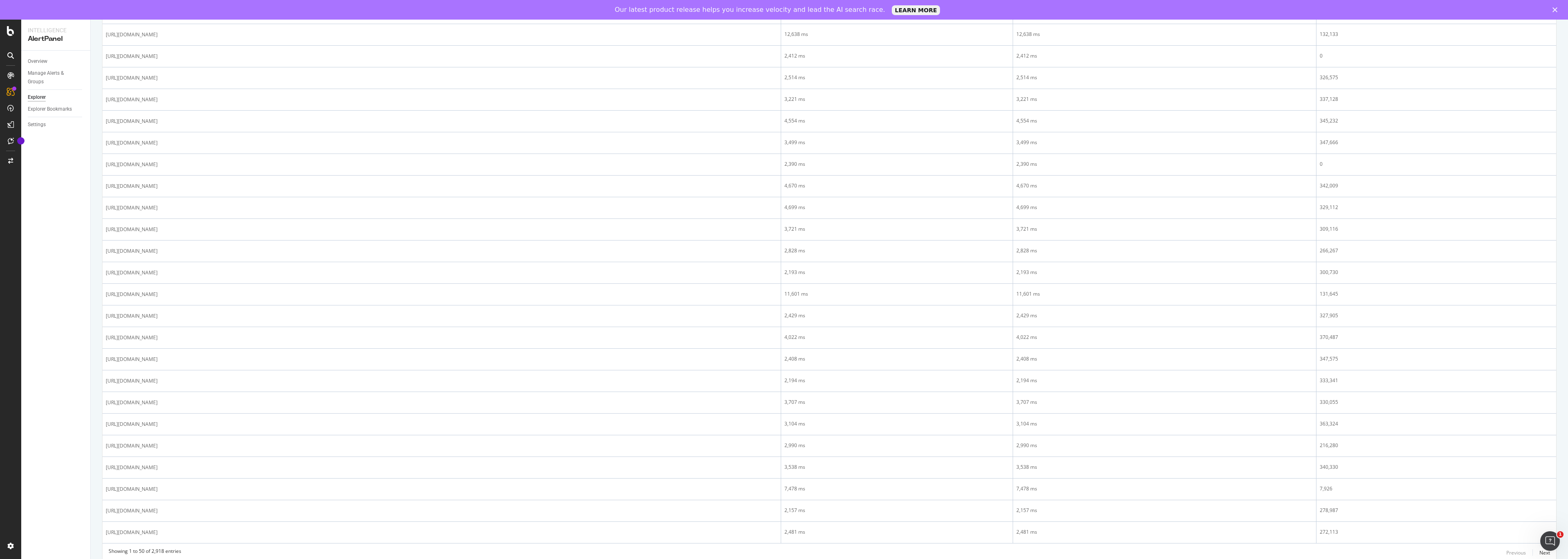
scroll to position [756, 0]
click at [1542, 556] on div "Next" at bounding box center [1544, 554] width 10 height 7
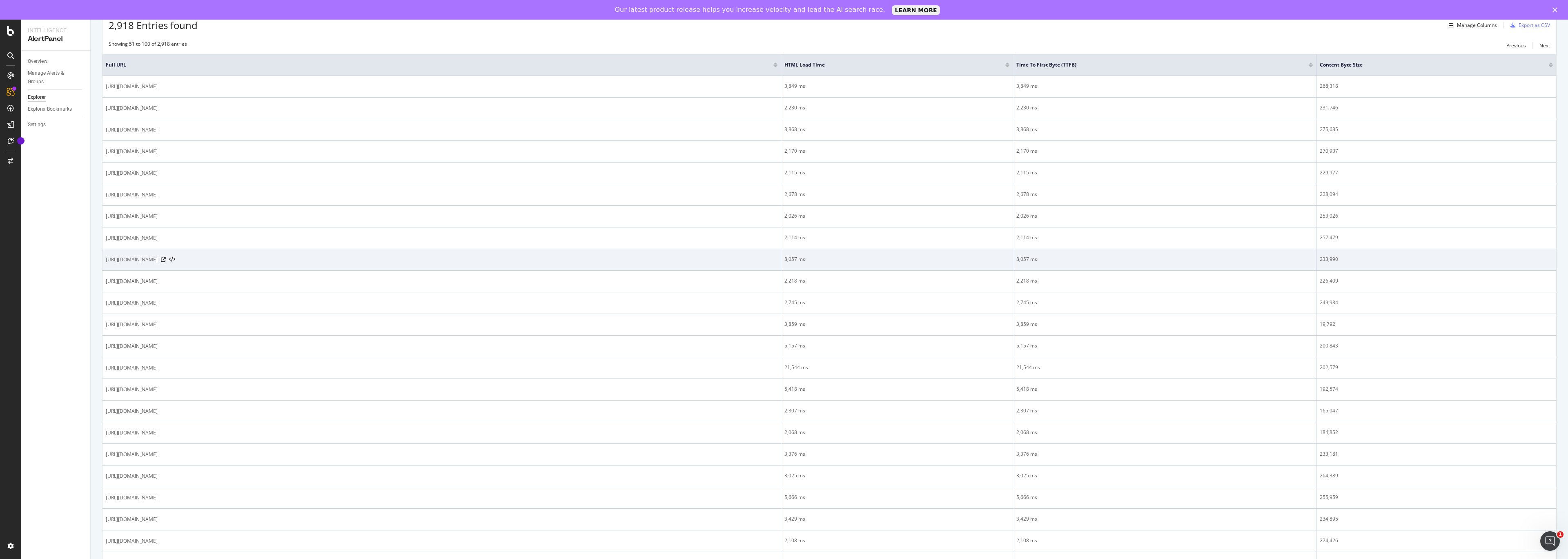
scroll to position [149, 0]
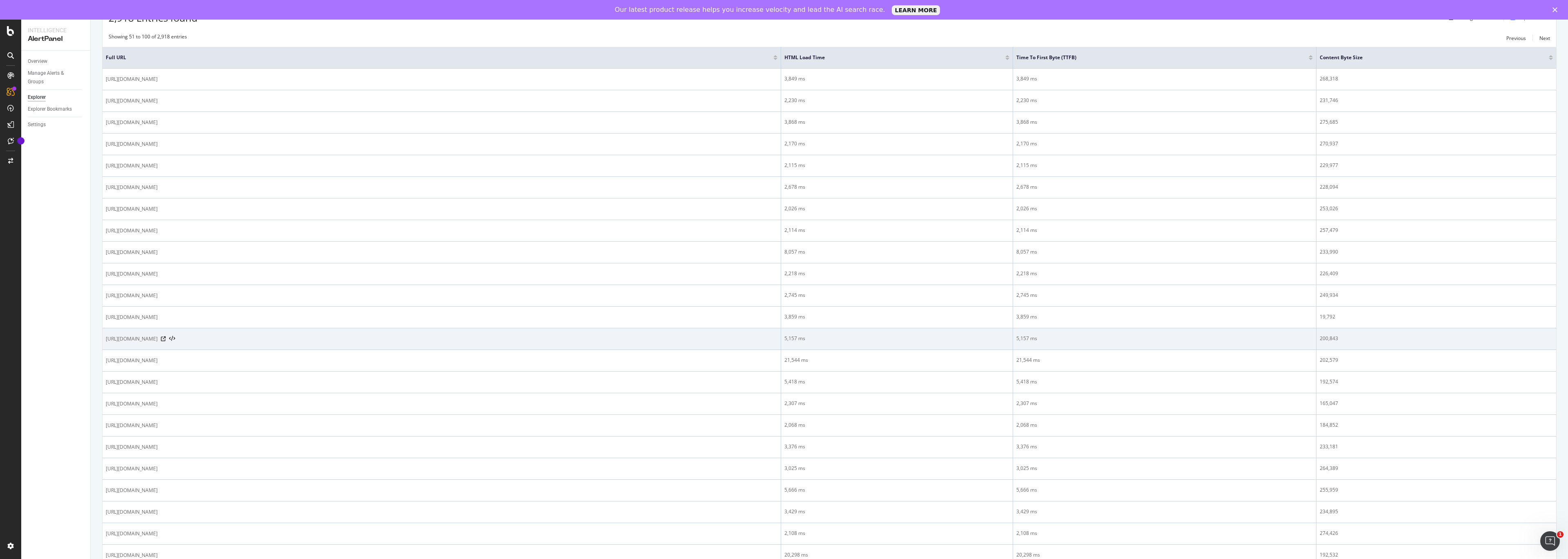
drag, startPoint x: 106, startPoint y: 339, endPoint x: 249, endPoint y: 338, distance: 143.0
click at [249, 338] on div "[URL][DOMAIN_NAME]" at bounding box center [442, 339] width 672 height 8
click at [175, 338] on div at bounding box center [167, 339] width 14 height 5
drag, startPoint x: 105, startPoint y: 340, endPoint x: 249, endPoint y: 337, distance: 144.0
click at [249, 337] on td "[URL][DOMAIN_NAME]" at bounding box center [441, 339] width 679 height 22
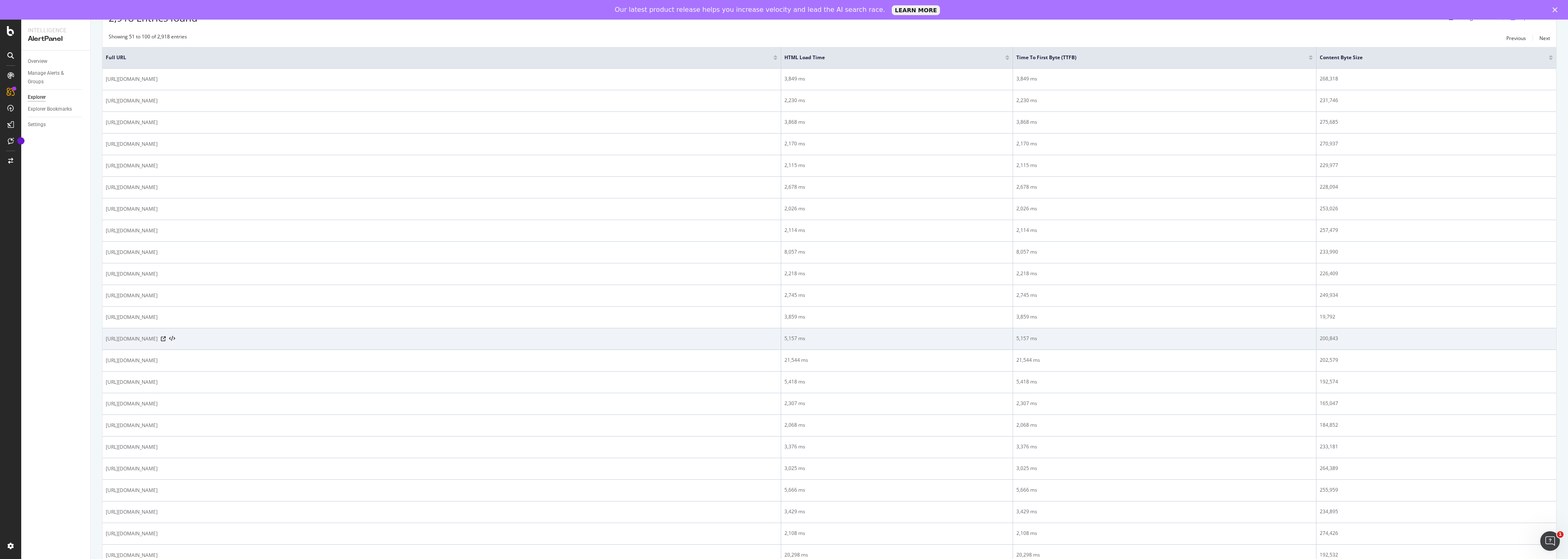
copy span "[URL][DOMAIN_NAME]"
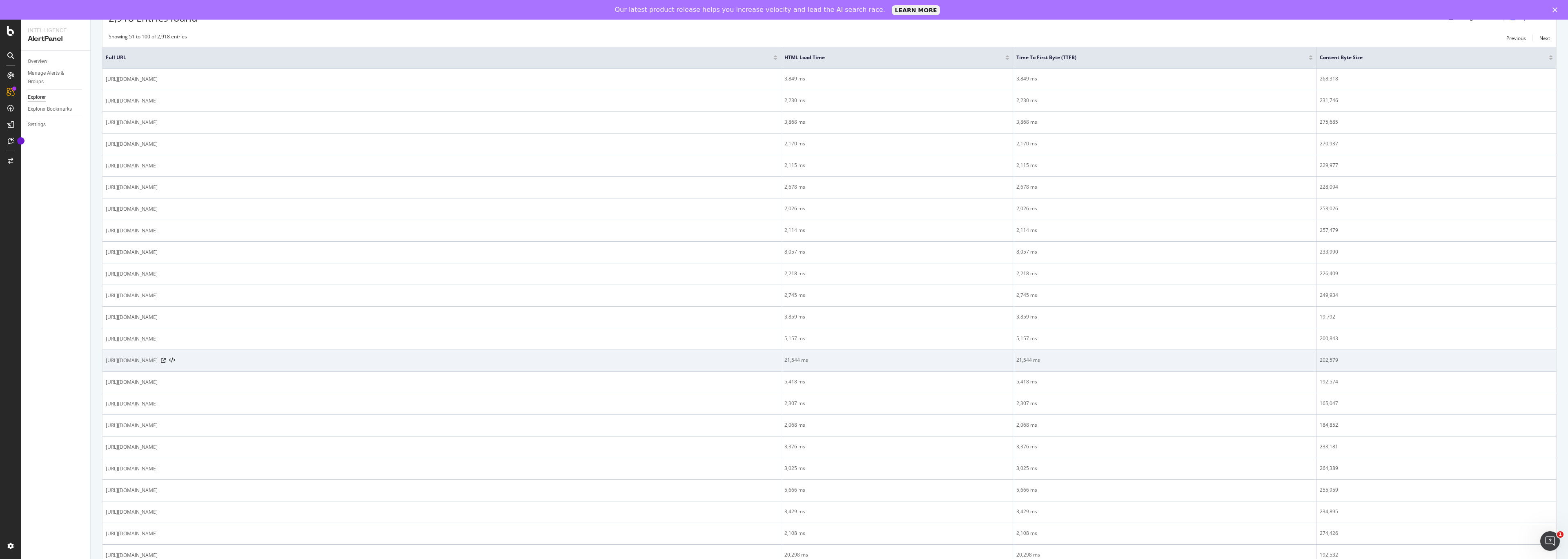
drag, startPoint x: 105, startPoint y: 363, endPoint x: 256, endPoint y: 357, distance: 151.1
click at [256, 357] on div "[URL][DOMAIN_NAME]" at bounding box center [442, 360] width 672 height 8
copy span "[URL][DOMAIN_NAME]"
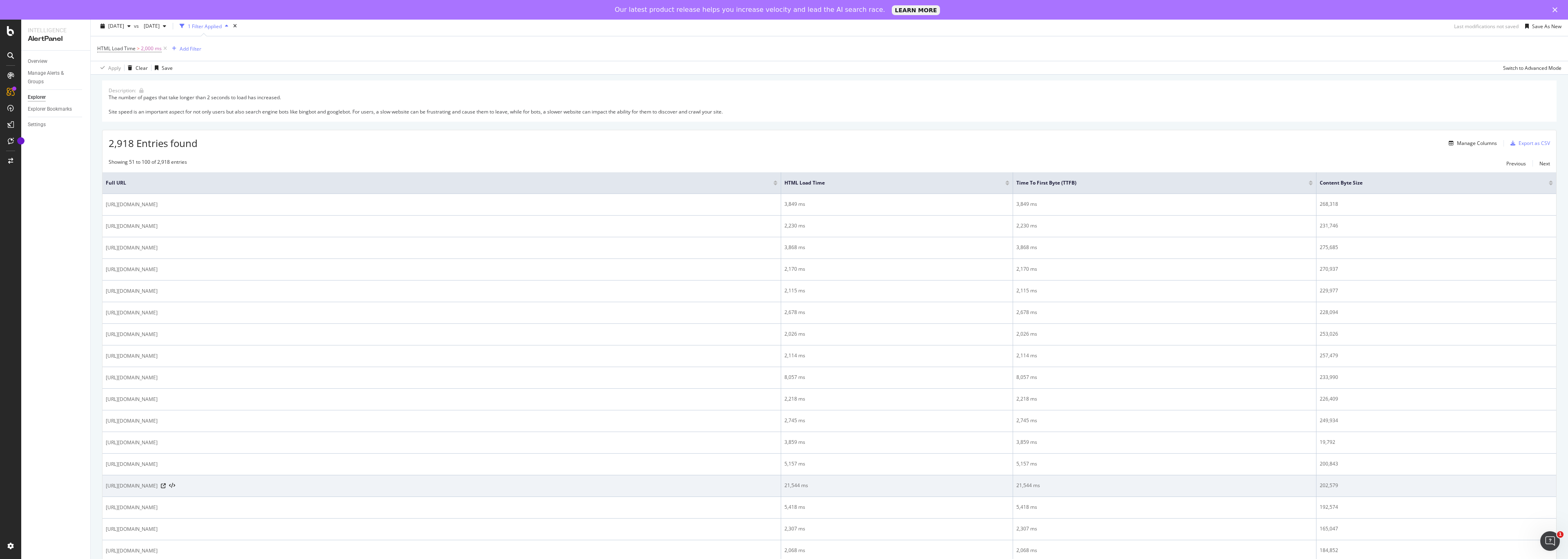
scroll to position [0, 0]
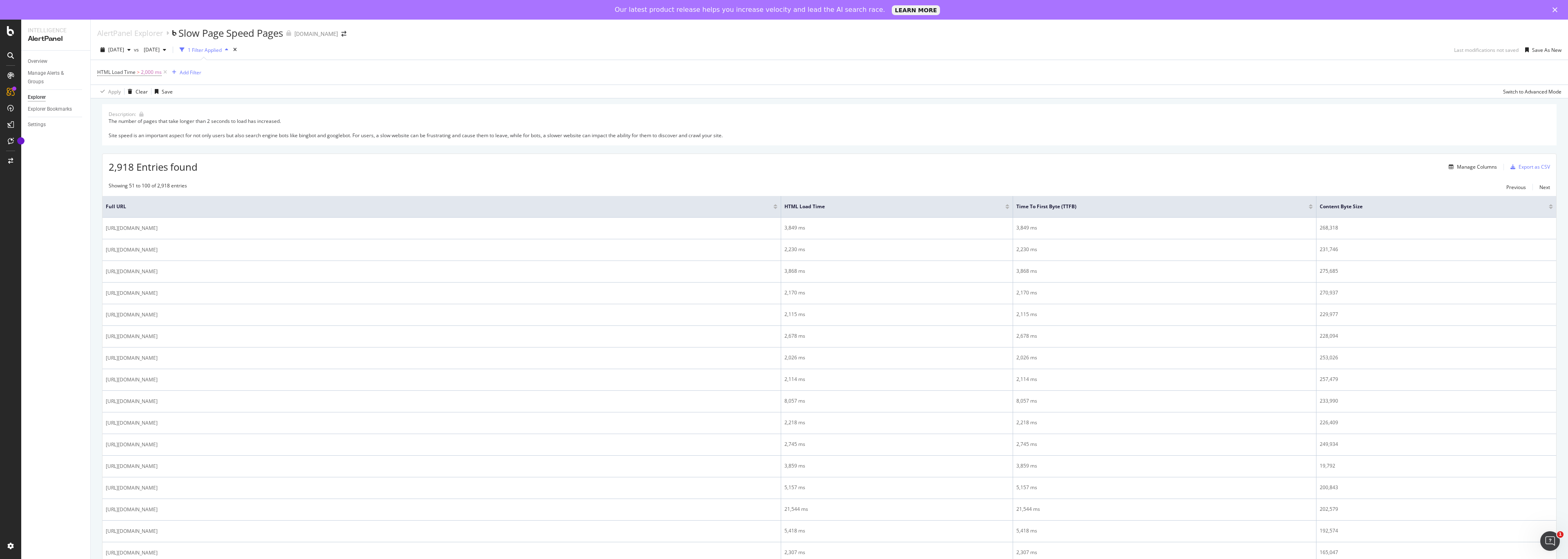
click at [390, 168] on div "2,918 Entries found Manage Columns Export as CSV" at bounding box center [829, 164] width 1454 height 20
click at [1544, 164] on div "Export as CSV" at bounding box center [1535, 166] width 32 height 7
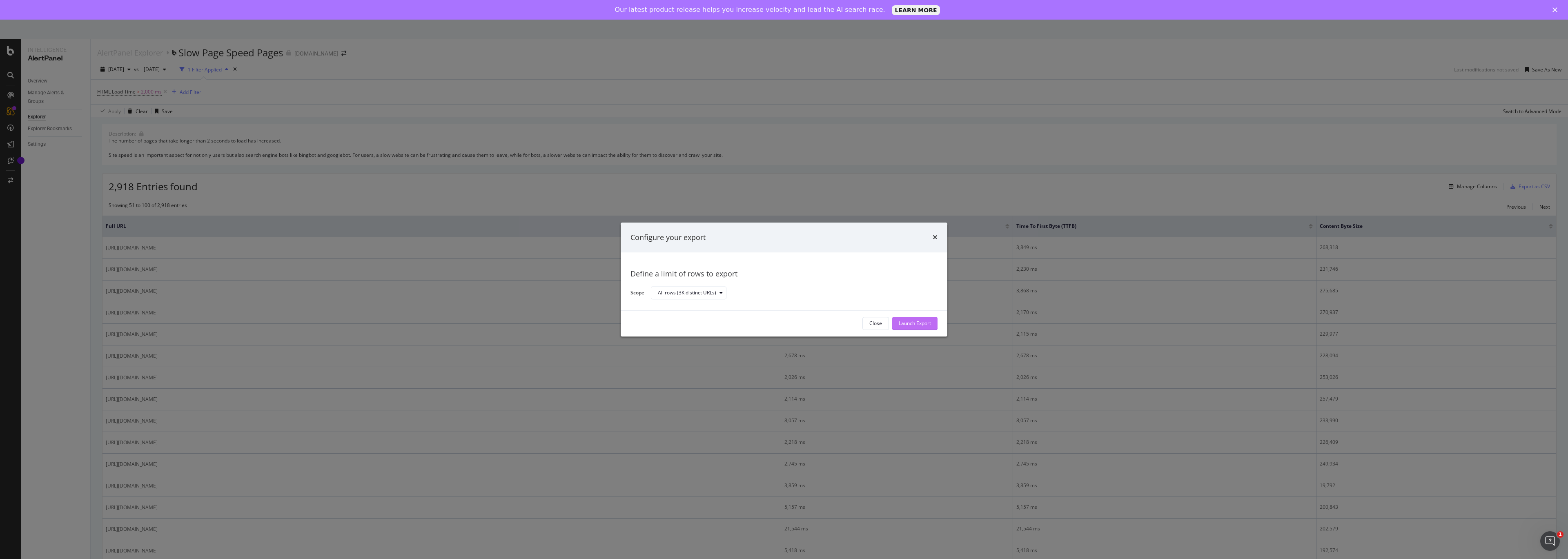
click at [904, 326] on div "Launch Export" at bounding box center [915, 323] width 32 height 7
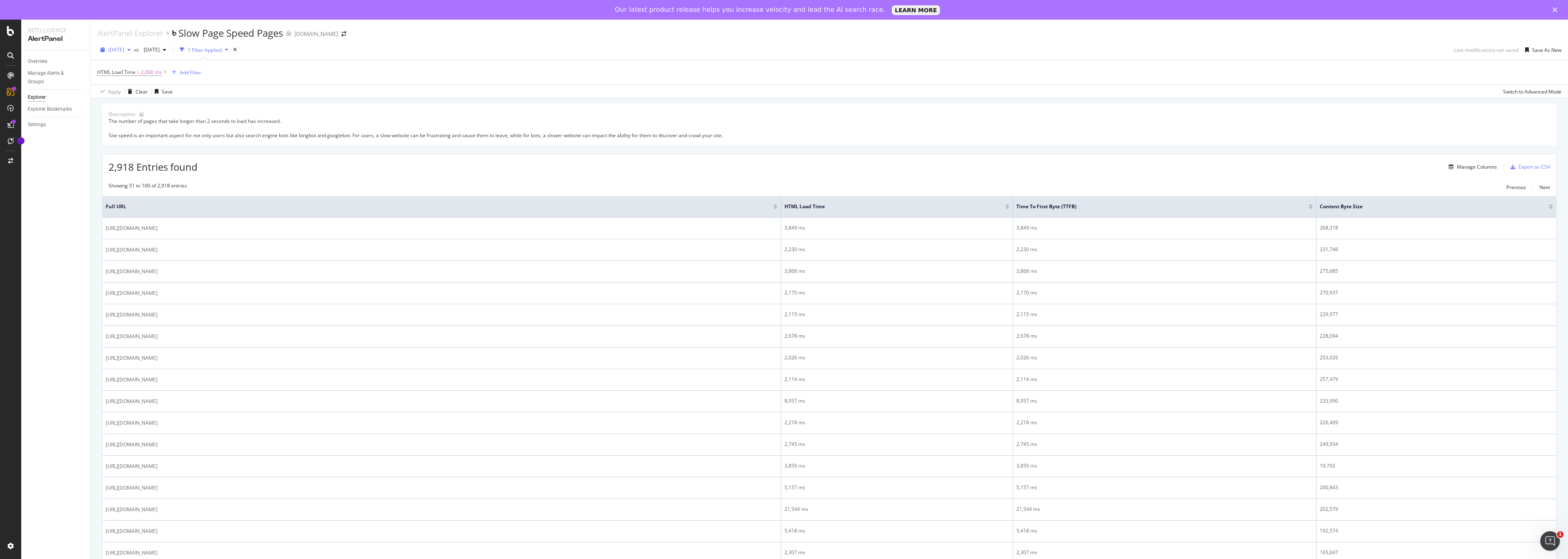
click at [124, 51] on span "[DATE]" at bounding box center [116, 49] width 16 height 7
click at [130, 124] on div "[DATE]" at bounding box center [130, 127] width 43 height 7
click at [159, 50] on span "[DATE]" at bounding box center [150, 49] width 19 height 7
click at [193, 65] on div "[DATE]" at bounding box center [181, 66] width 43 height 7
click at [163, 48] on span "Previous" at bounding box center [152, 49] width 23 height 7
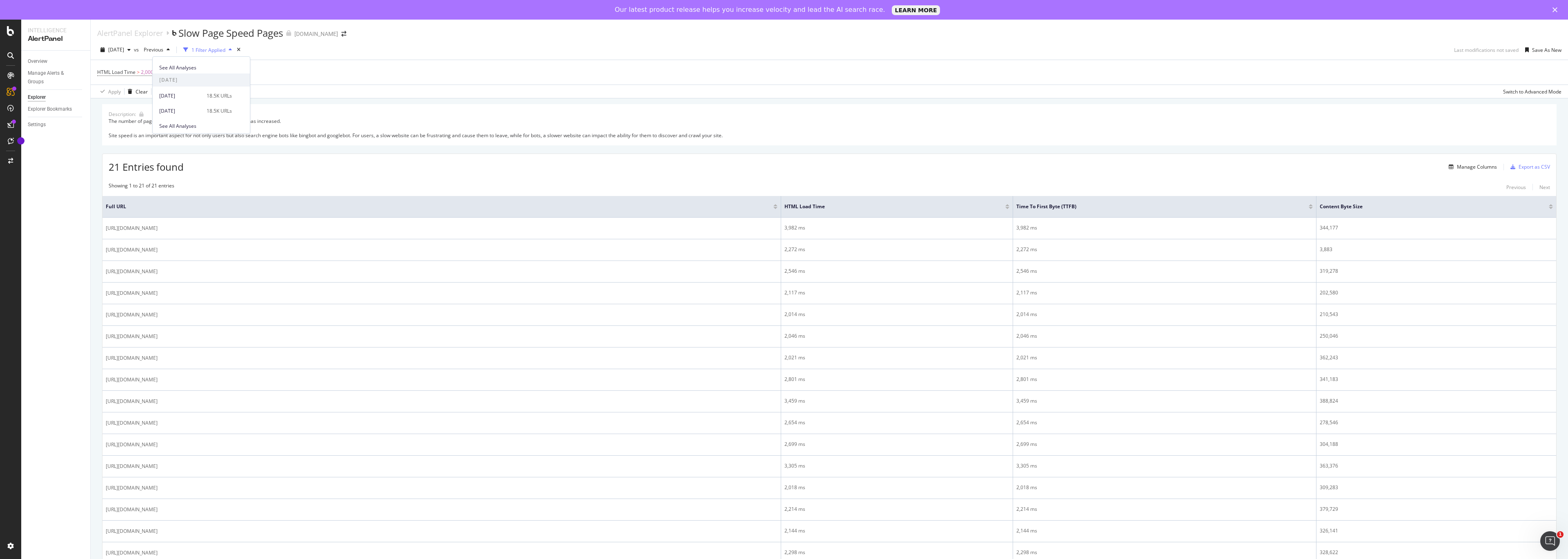
scroll to position [812, 0]
click at [175, 127] on span "See All Analyses" at bounding box center [178, 125] width 37 height 7
click at [317, 71] on div "HTML Load Time > 2,000 ms Add Filter" at bounding box center [830, 72] width 1465 height 24
click at [225, 49] on div "1 Filter Applied" at bounding box center [209, 49] width 34 height 7
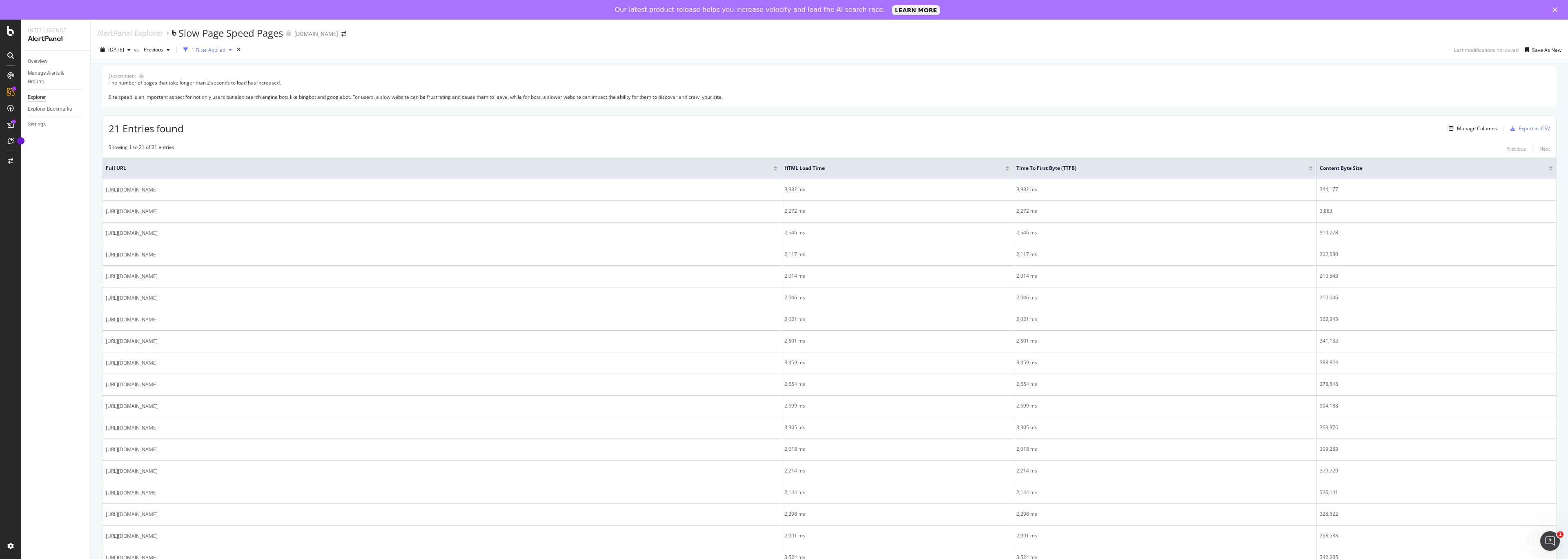
click at [225, 49] on div "1 Filter Applied" at bounding box center [209, 49] width 34 height 7
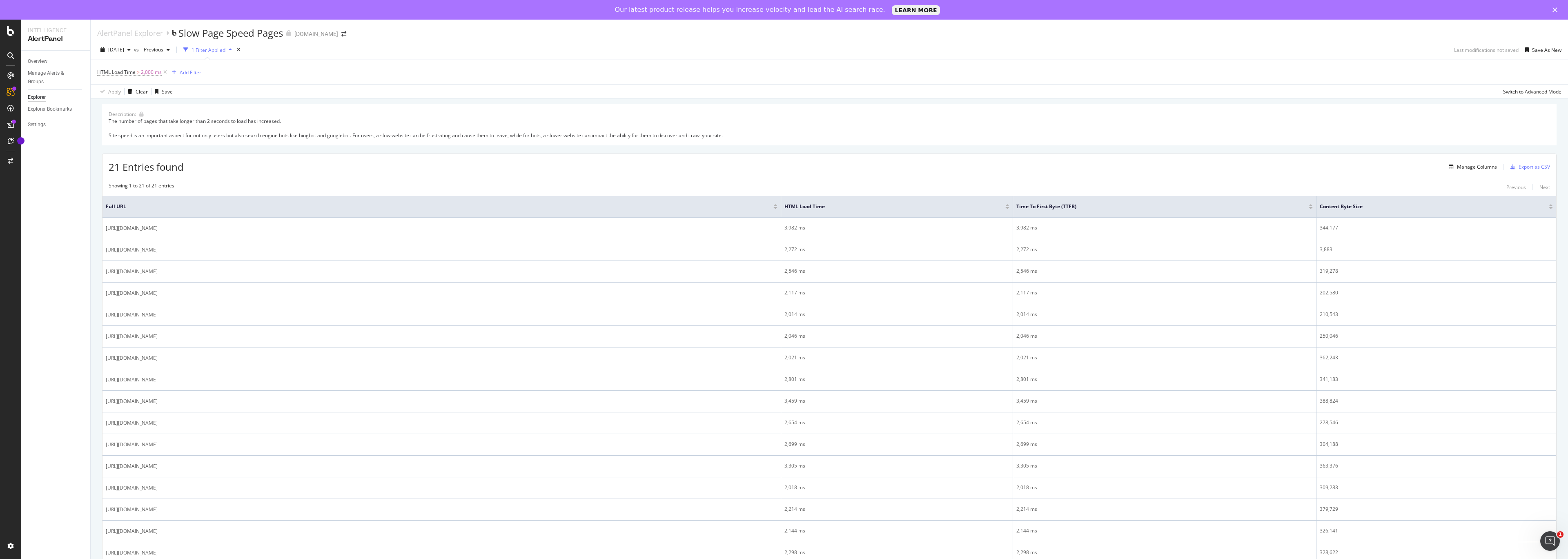
click at [225, 49] on div "1 Filter Applied" at bounding box center [209, 49] width 34 height 7
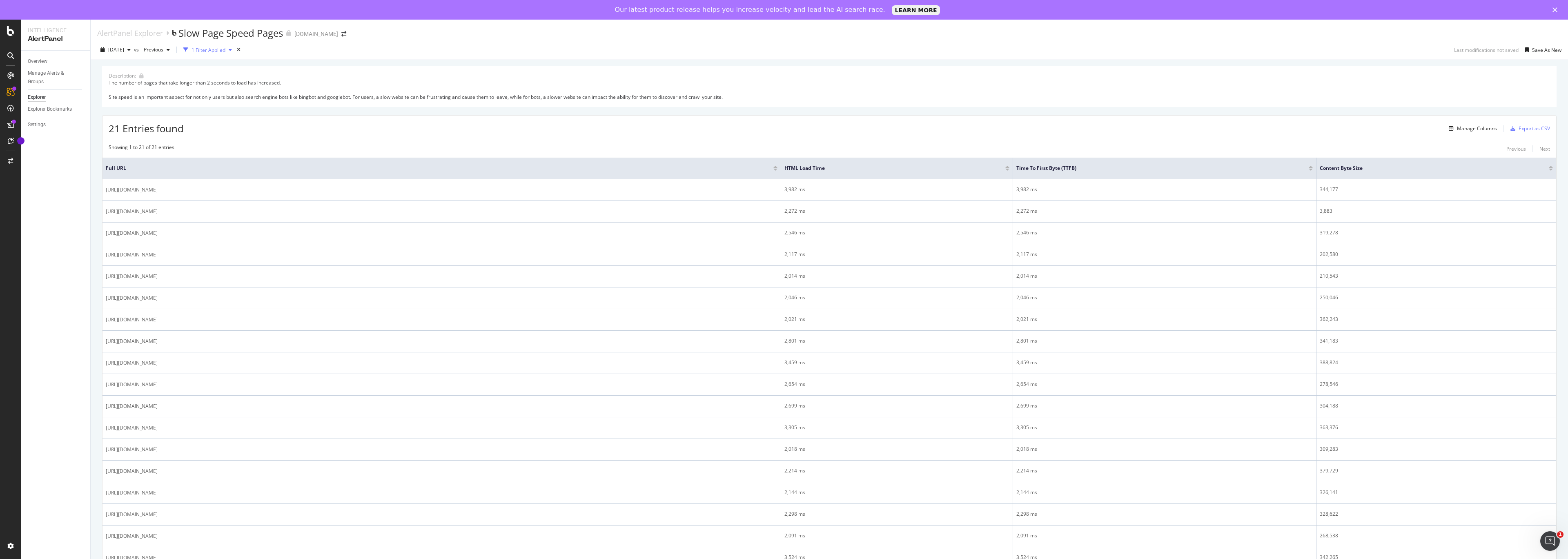
click at [225, 49] on div "1 Filter Applied" at bounding box center [209, 49] width 34 height 7
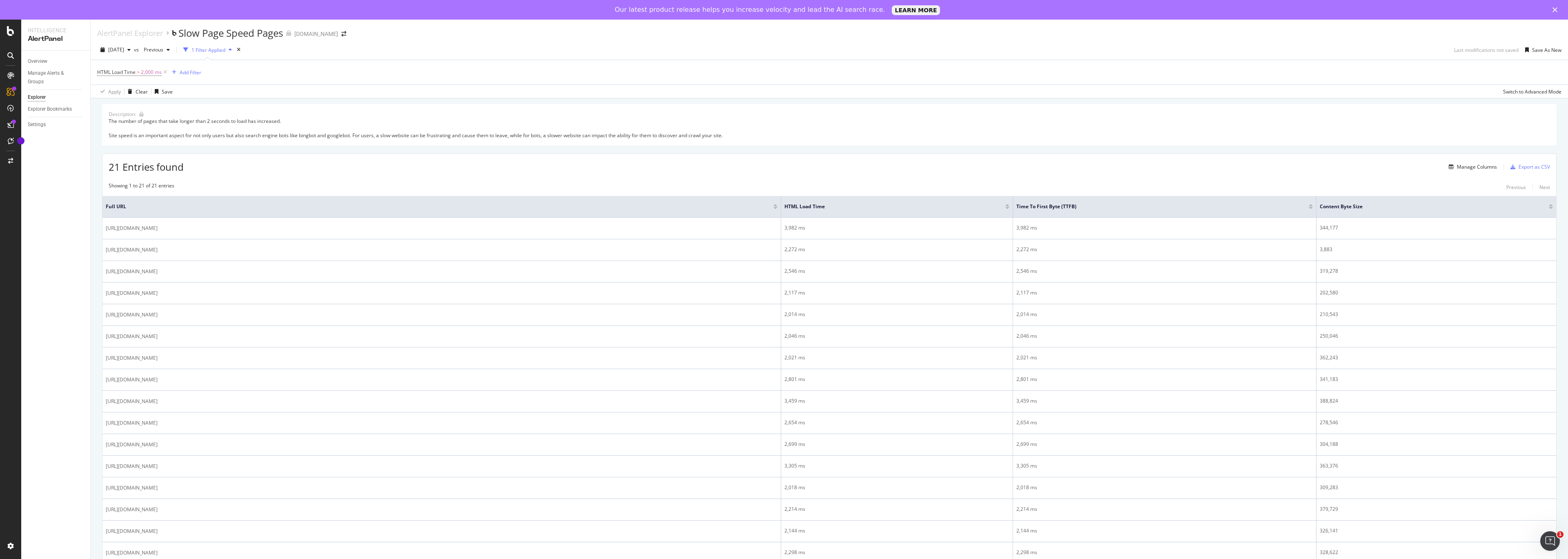
click at [262, 139] on div "Description: The number of pages that take longer than 2 seconds to load has in…" at bounding box center [830, 125] width 1455 height 41
click at [289, 135] on div "The number of pages that take longer than 2 seconds to load has increased. Site…" at bounding box center [829, 128] width 1441 height 21
click at [124, 52] on span "[DATE]" at bounding box center [116, 49] width 16 height 7
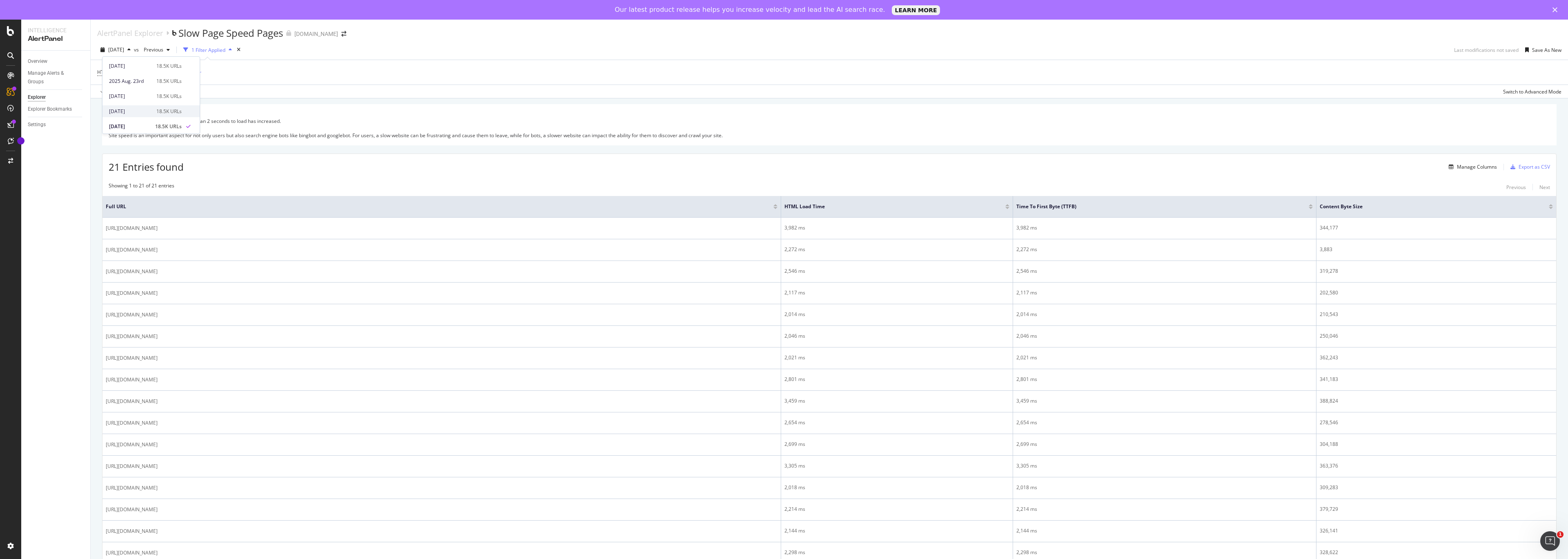
click at [149, 109] on div "[DATE]" at bounding box center [130, 111] width 43 height 7
